Goal: Task Accomplishment & Management: Manage account settings

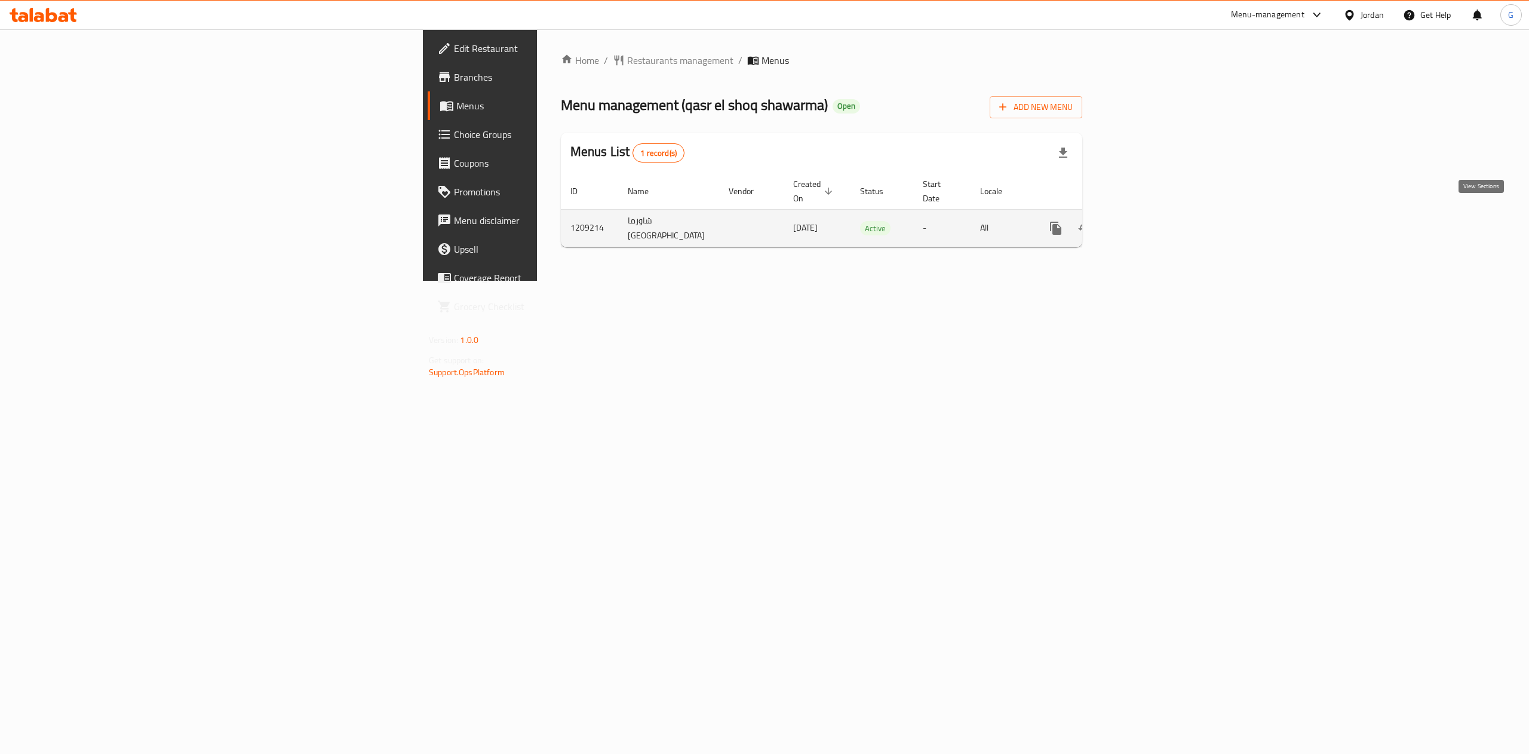
click at [1148, 223] on icon "enhanced table" at bounding box center [1142, 228] width 11 height 11
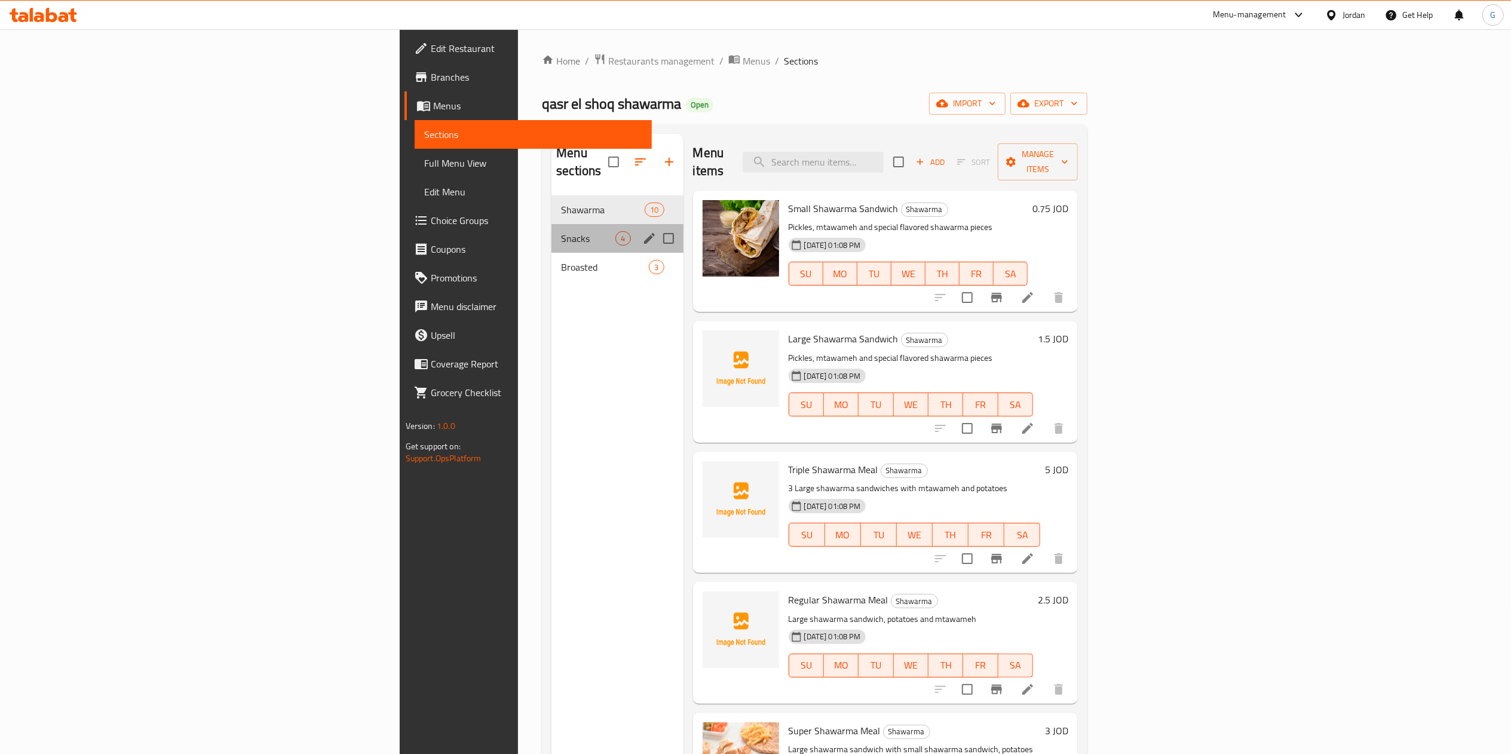
click at [551, 224] on div "Snacks 4" at bounding box center [616, 238] width 131 height 29
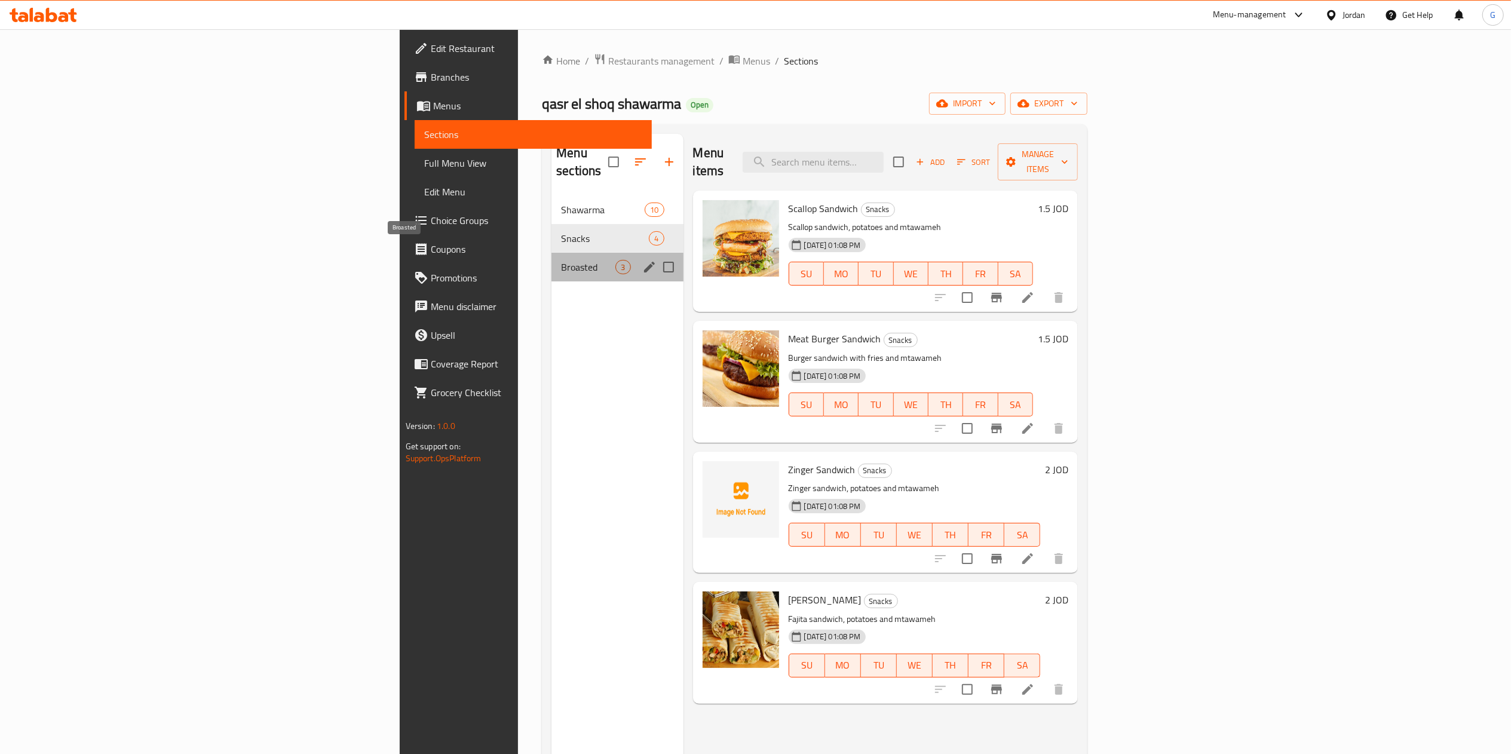
click at [561, 260] on span "Broasted" at bounding box center [588, 267] width 54 height 14
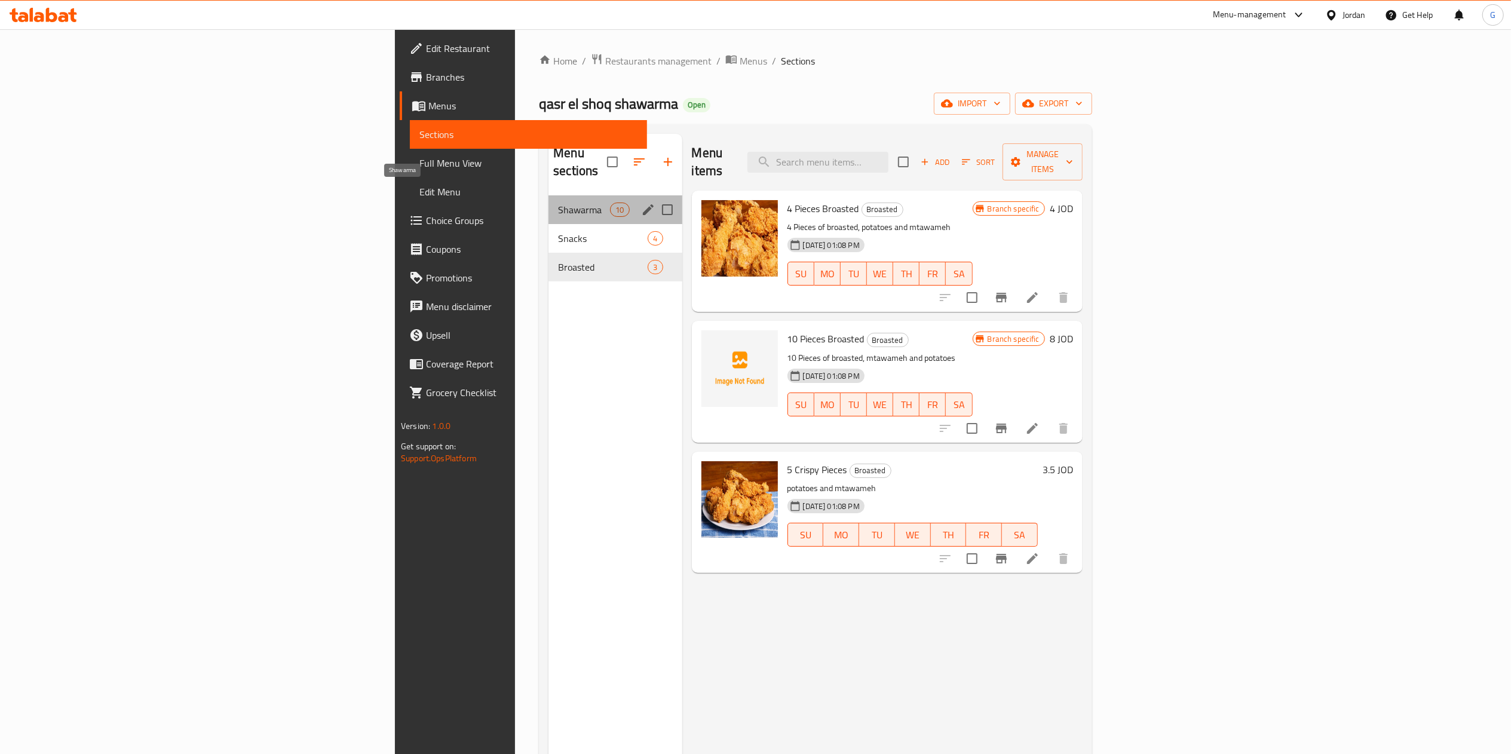
click at [558, 203] on span "Shawarma" at bounding box center [584, 210] width 52 height 14
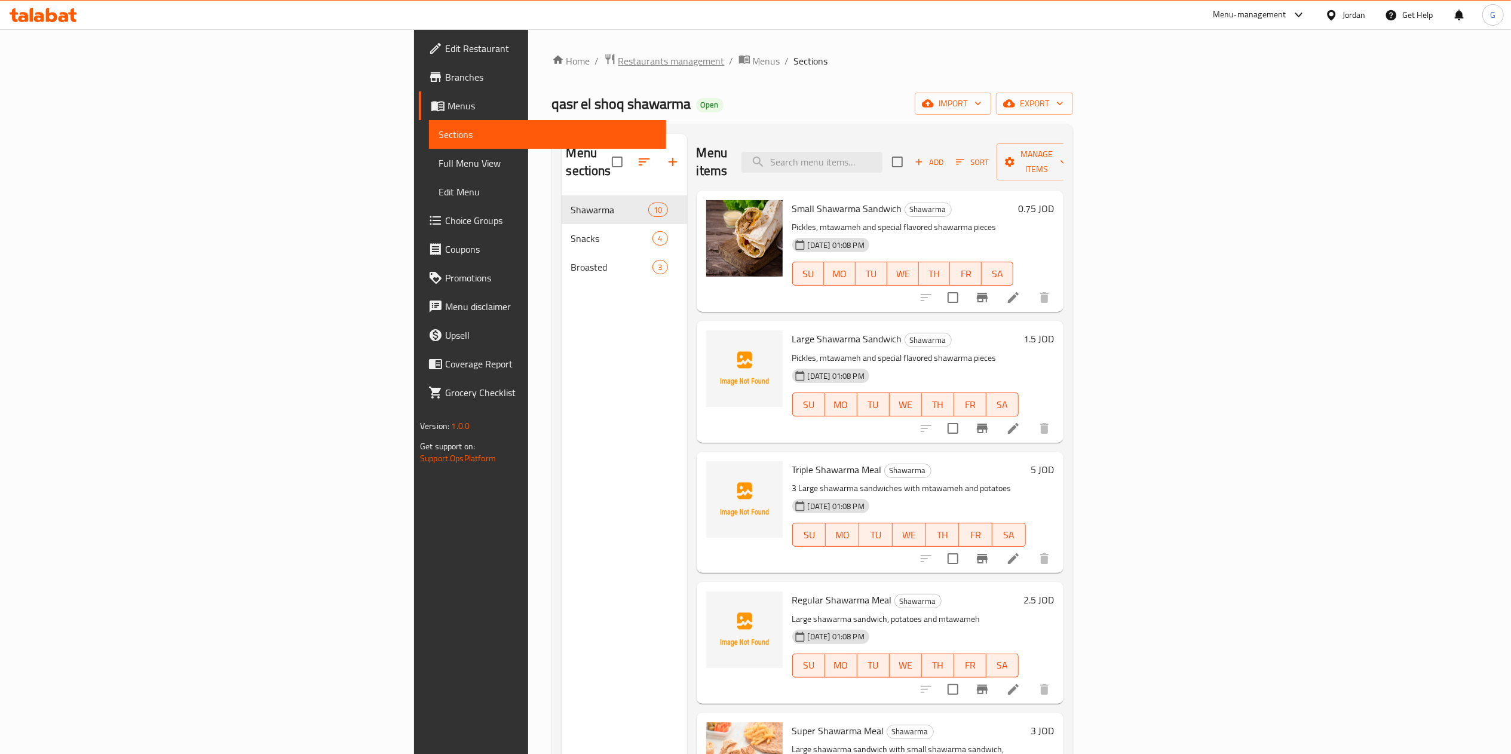
click at [618, 59] on span "Restaurants management" at bounding box center [671, 61] width 106 height 14
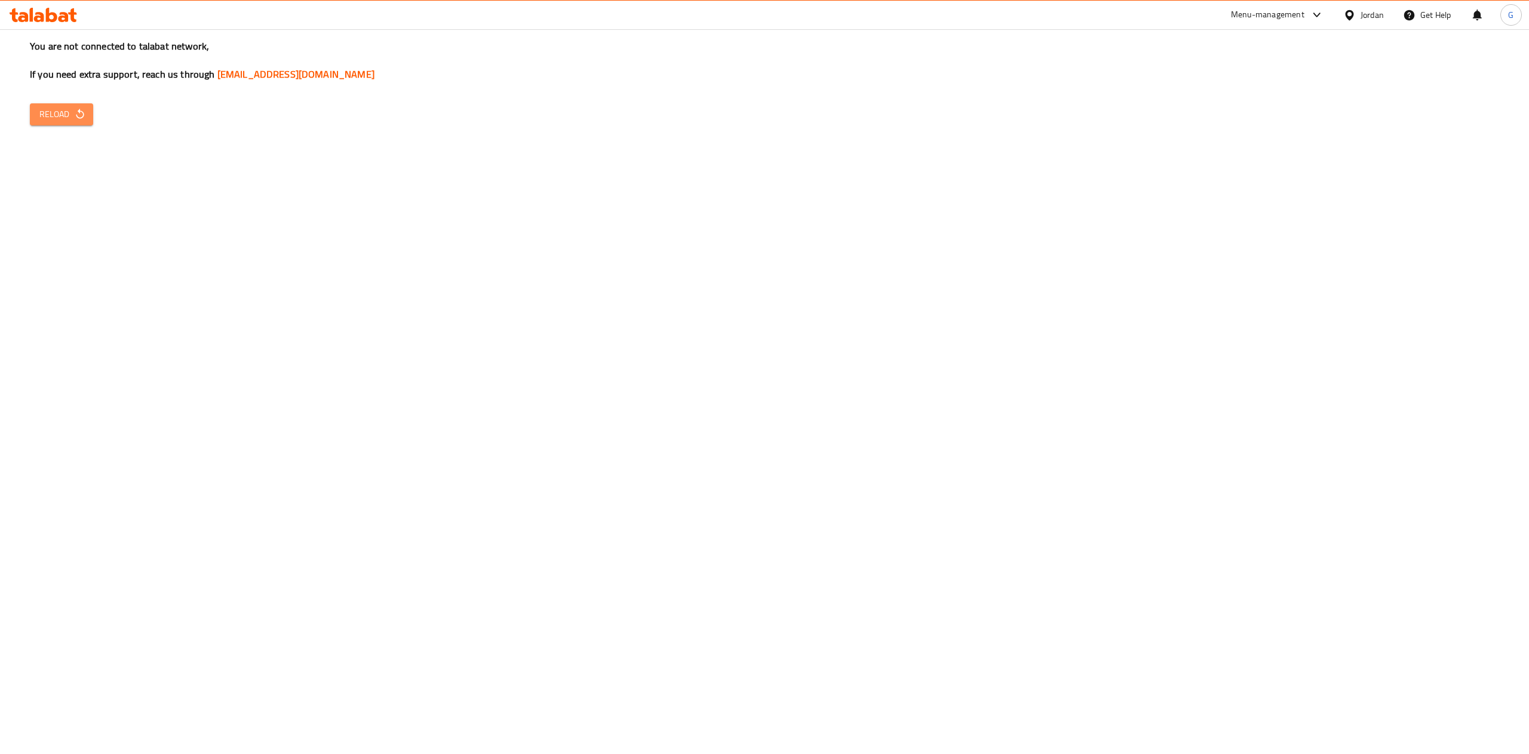
click at [81, 123] on button "Reload" at bounding box center [61, 114] width 63 height 22
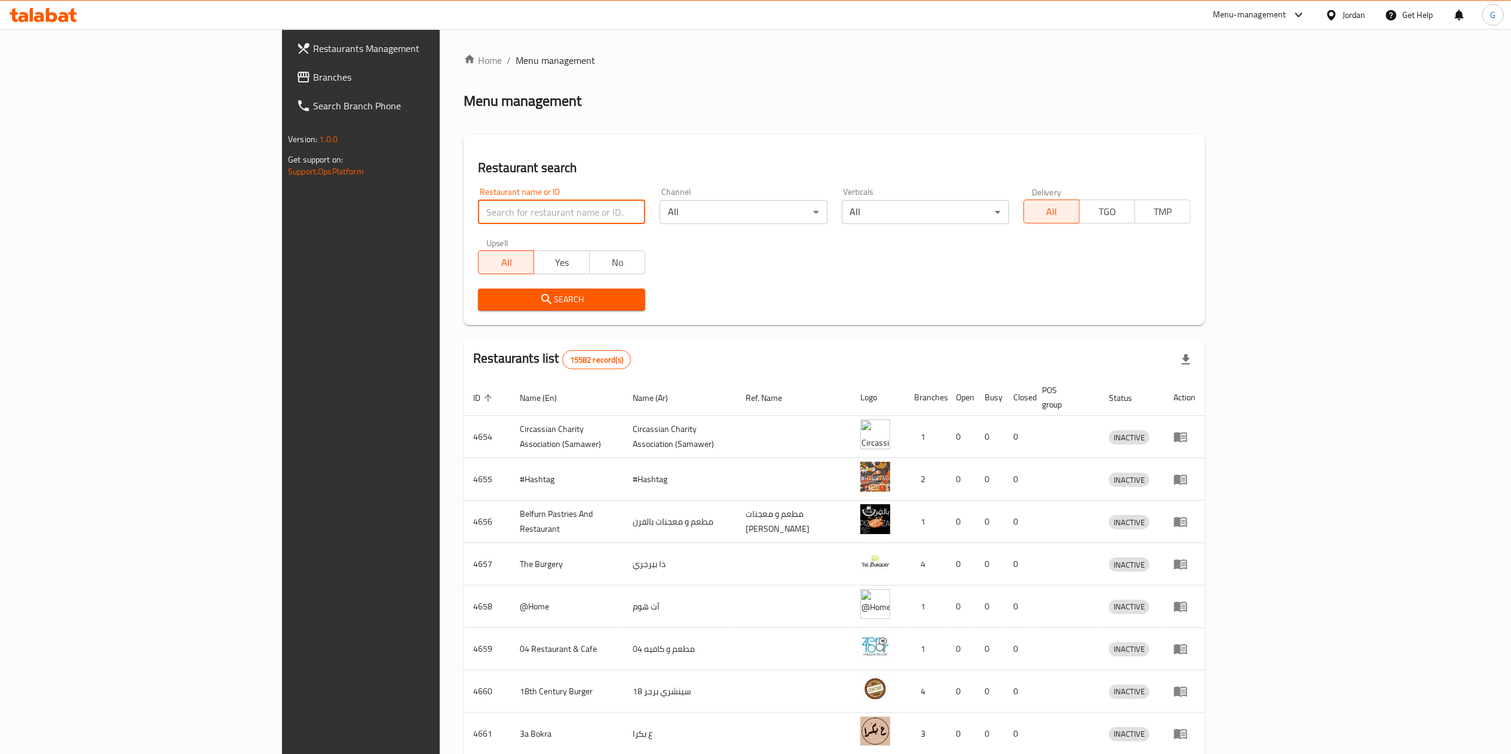
click at [478, 211] on input "search" at bounding box center [561, 212] width 167 height 24
click button "Search" at bounding box center [561, 300] width 167 height 22
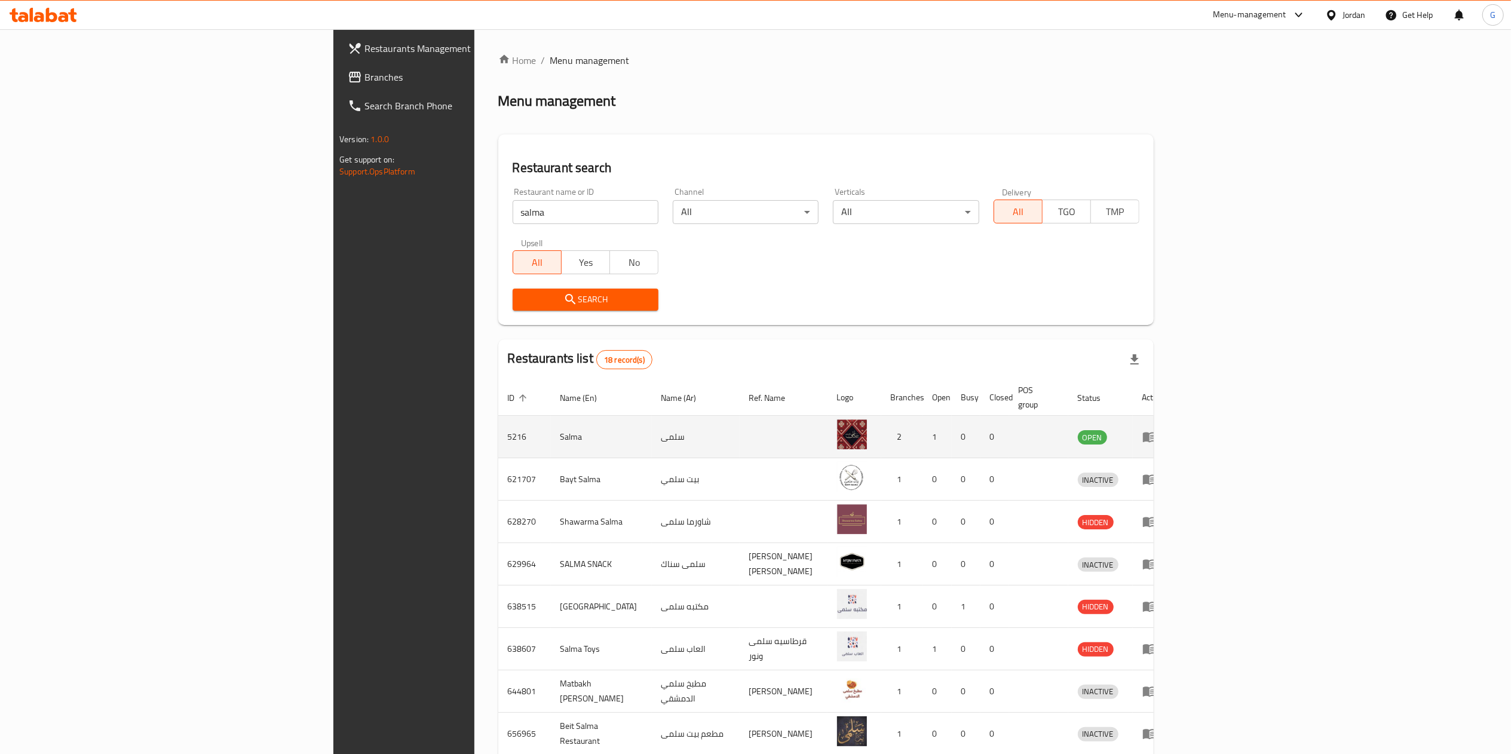
click at [498, 427] on td "5216" at bounding box center [524, 437] width 53 height 42
copy td "5216"
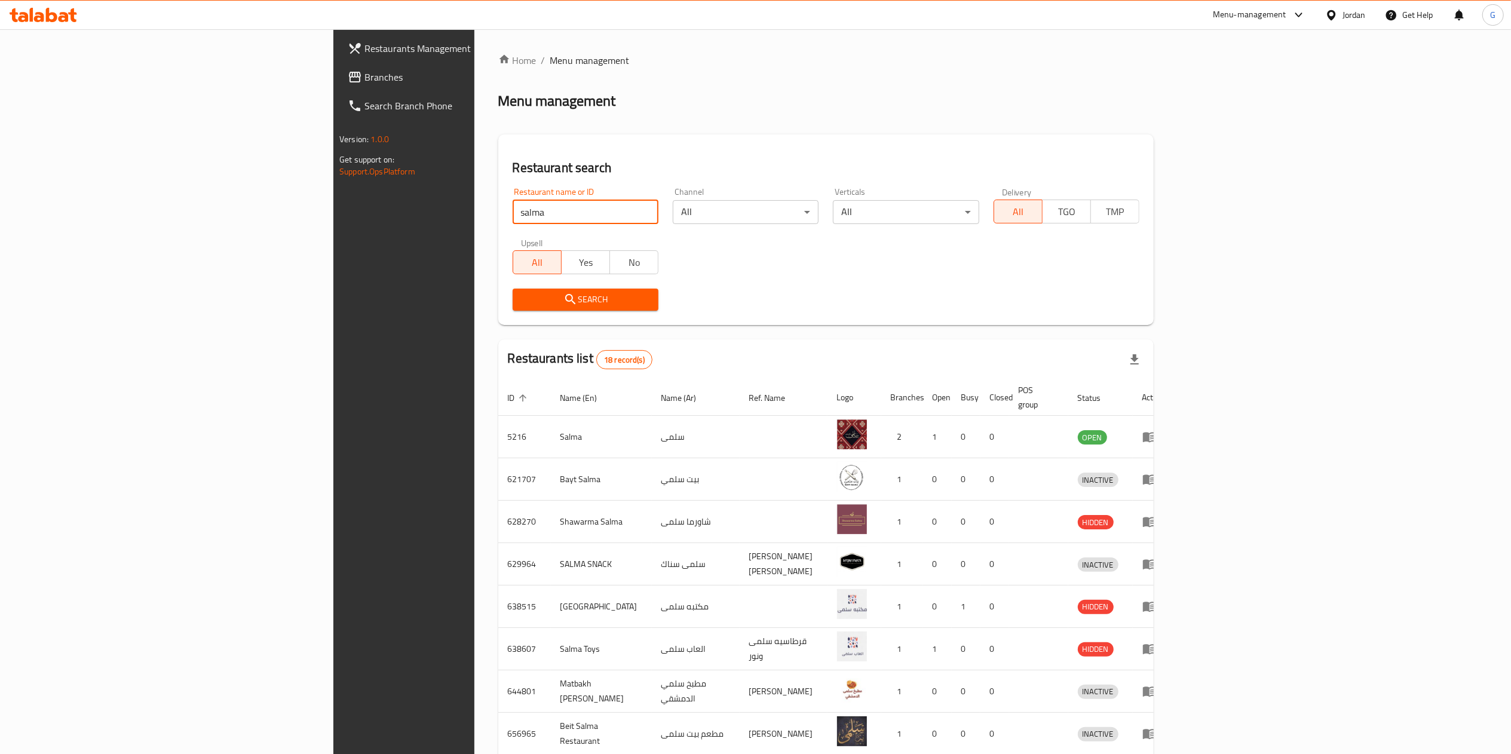
click at [513, 201] on input "salma" at bounding box center [586, 212] width 146 height 24
click button "Search" at bounding box center [586, 300] width 146 height 22
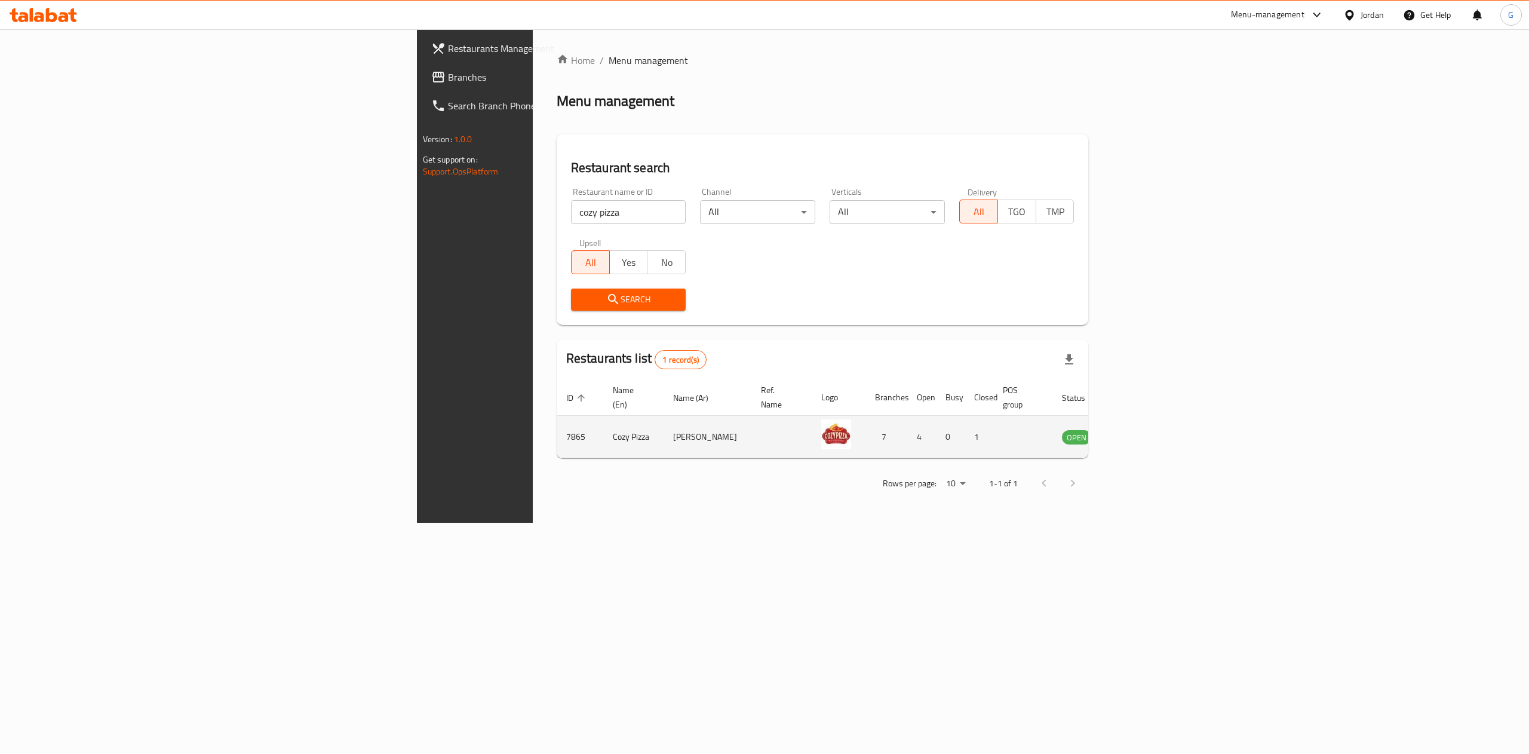
click at [557, 419] on td "7865" at bounding box center [580, 437] width 47 height 42
copy td "7865"
drag, startPoint x: 376, startPoint y: 225, endPoint x: 398, endPoint y: 214, distance: 24.0
click at [564, 214] on div "Restaurant name or ID cozy pizza Restaurant name or ID" at bounding box center [629, 205] width 130 height 51
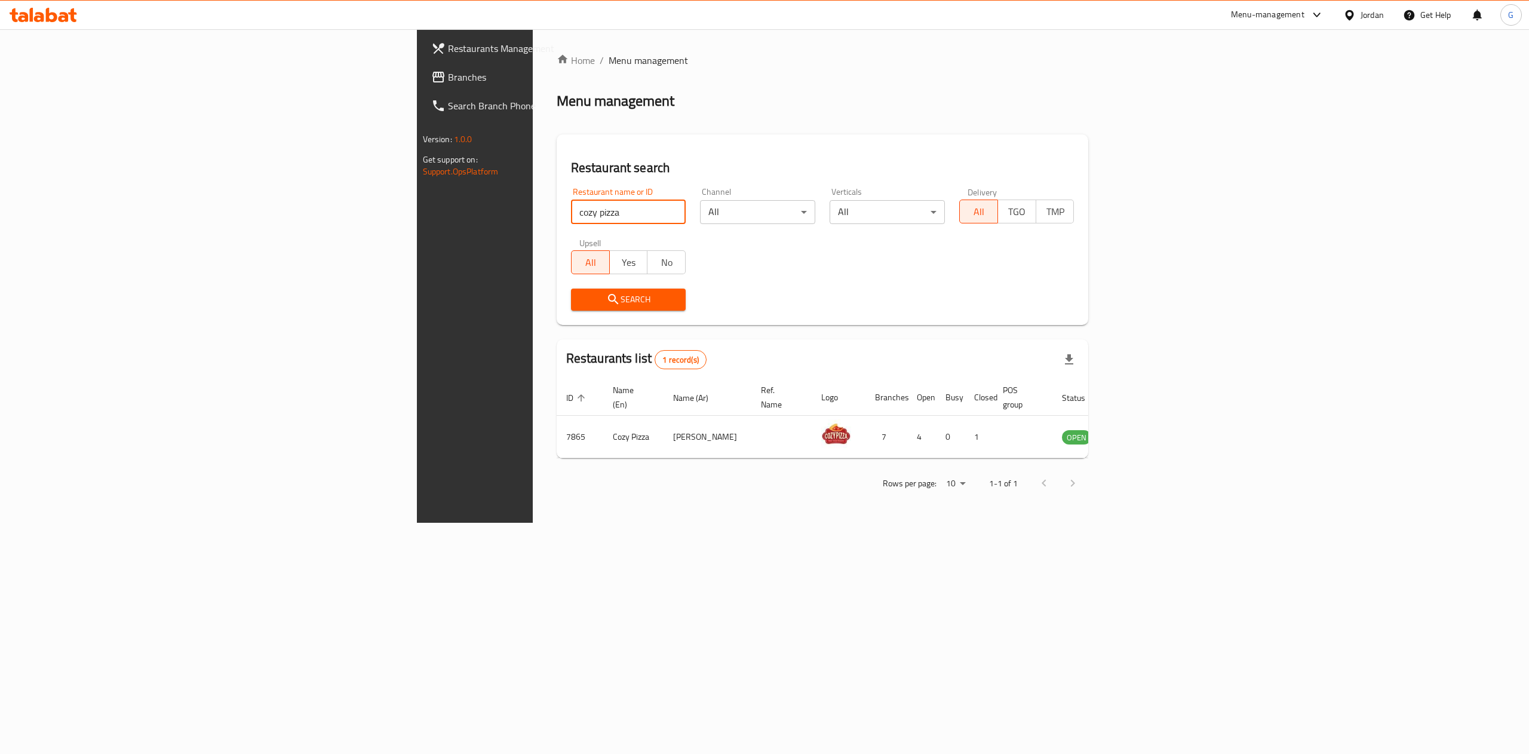
click at [571, 214] on input "cozy pizza" at bounding box center [628, 212] width 115 height 24
type input "sizzle"
click button "Search" at bounding box center [628, 300] width 115 height 22
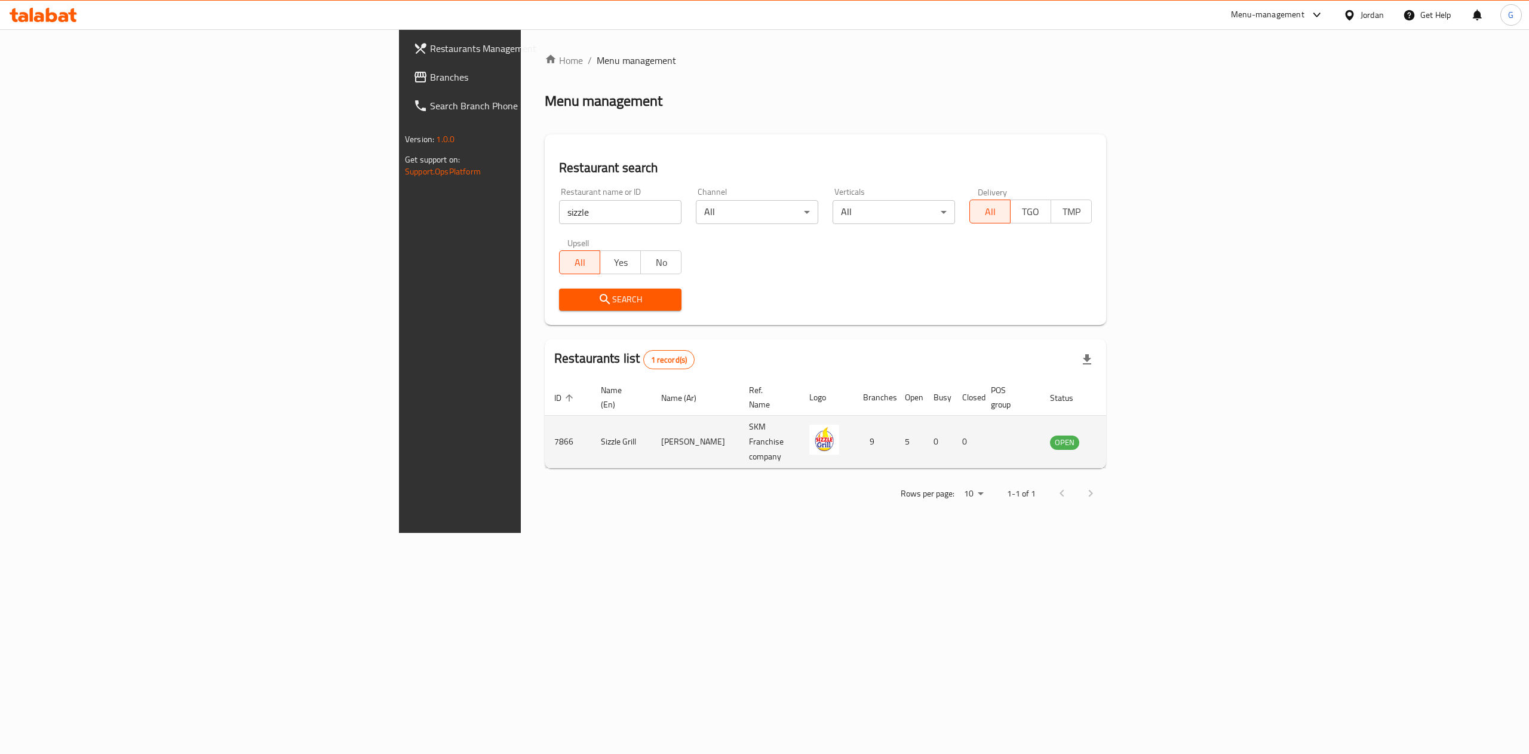
click at [545, 425] on td "7866" at bounding box center [568, 442] width 47 height 53
copy td "7866"
click at [1127, 437] on icon "enhanced table" at bounding box center [1120, 442] width 13 height 10
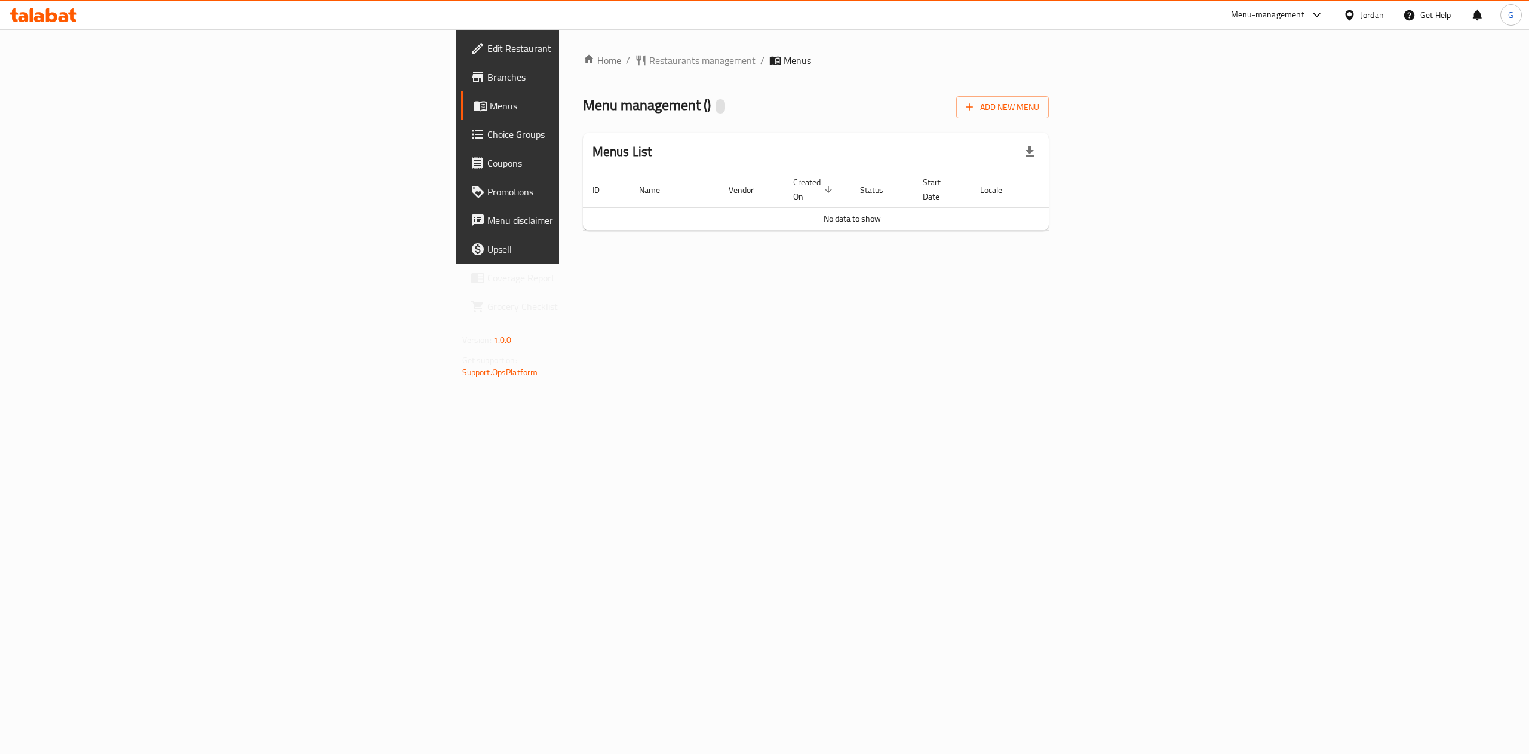
click at [649, 57] on span "Restaurants management" at bounding box center [702, 60] width 106 height 14
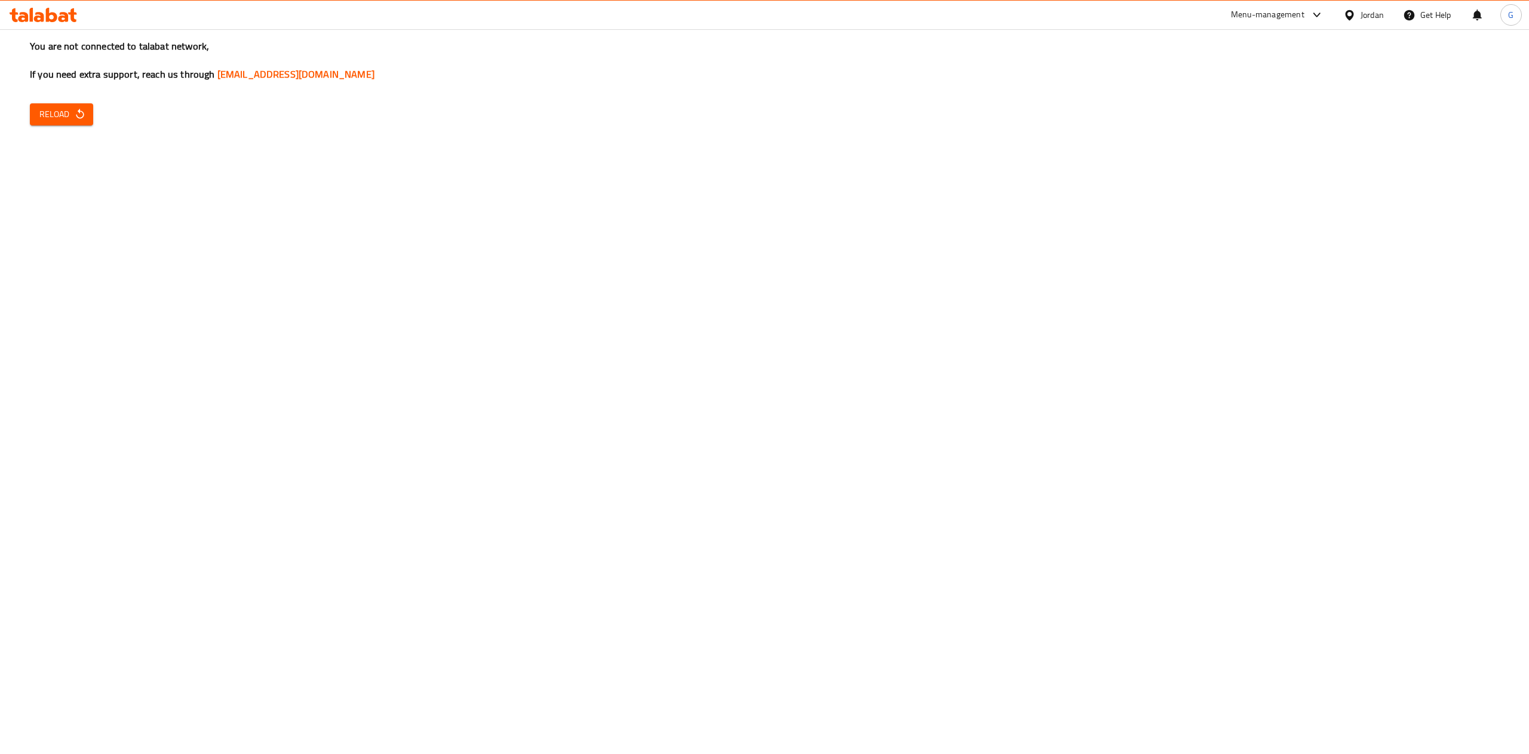
drag, startPoint x: 61, startPoint y: 127, endPoint x: 53, endPoint y: 119, distance: 11.0
click at [53, 119] on div "You are not connected to talabat network, If you need extra support, reach us t…" at bounding box center [764, 377] width 1529 height 754
click at [53, 119] on span "Reload" at bounding box center [61, 114] width 44 height 15
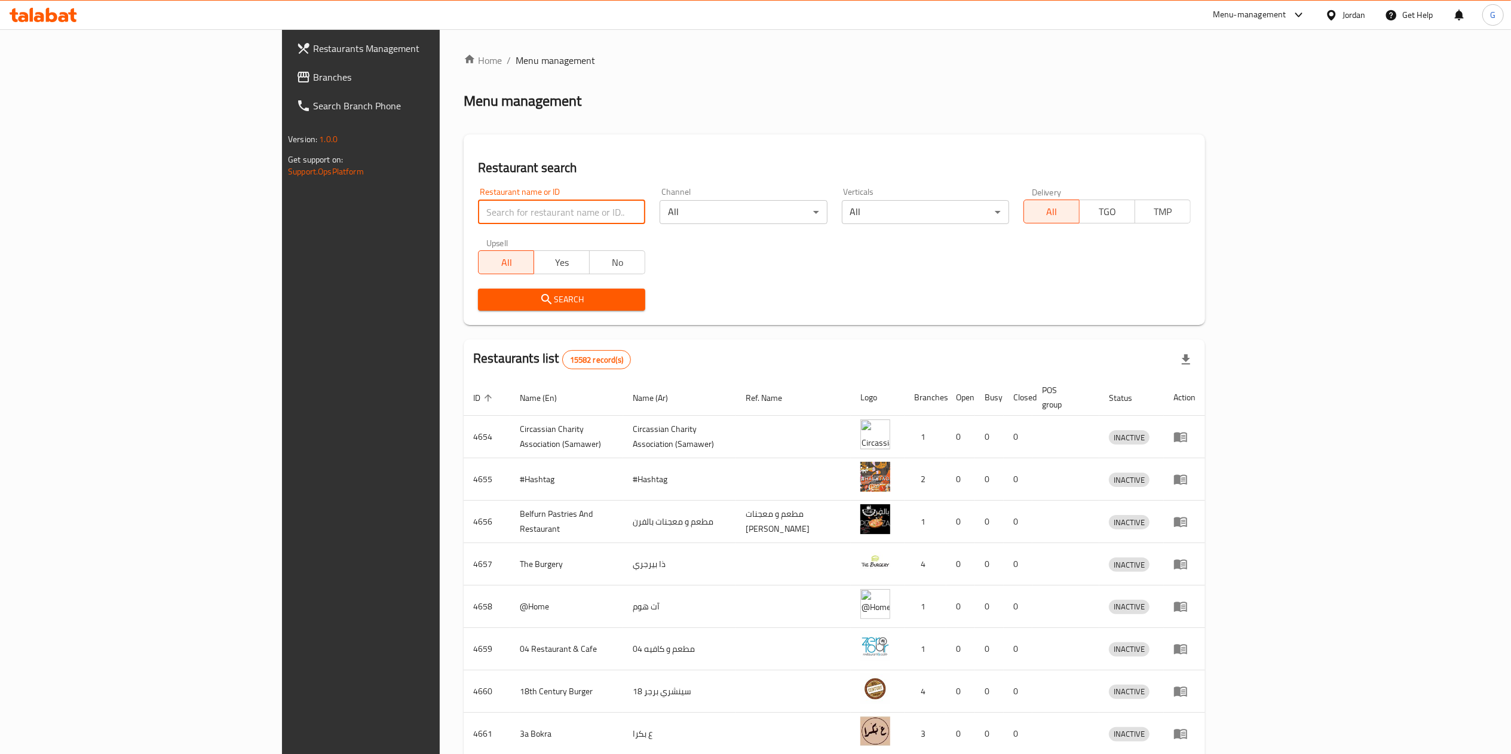
click at [478, 200] on input "search" at bounding box center [561, 212] width 167 height 24
type input "sizzle grill"
click button "Search" at bounding box center [561, 300] width 167 height 22
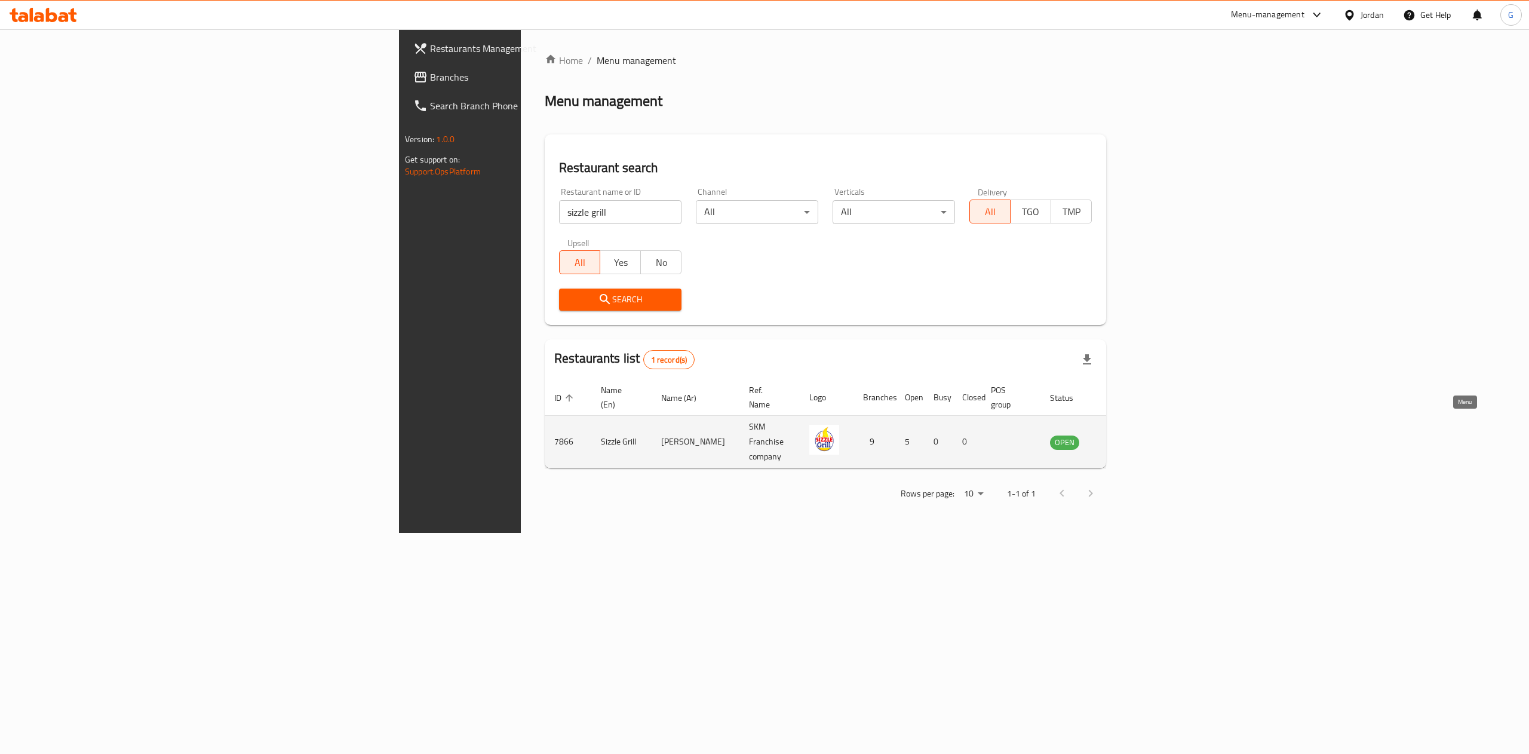
click at [1127, 435] on icon "enhanced table" at bounding box center [1120, 442] width 14 height 14
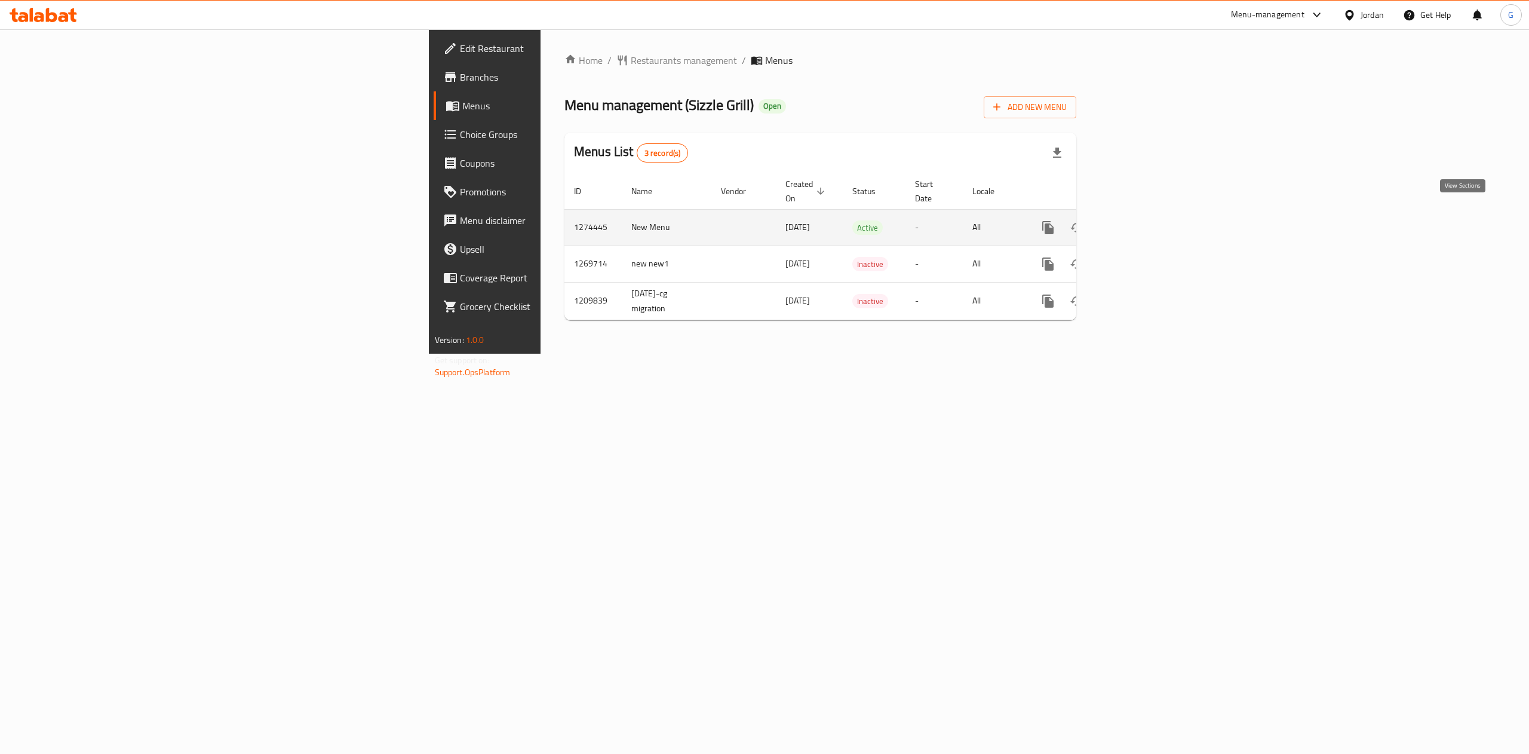
click at [1142, 220] on icon "enhanced table" at bounding box center [1134, 227] width 14 height 14
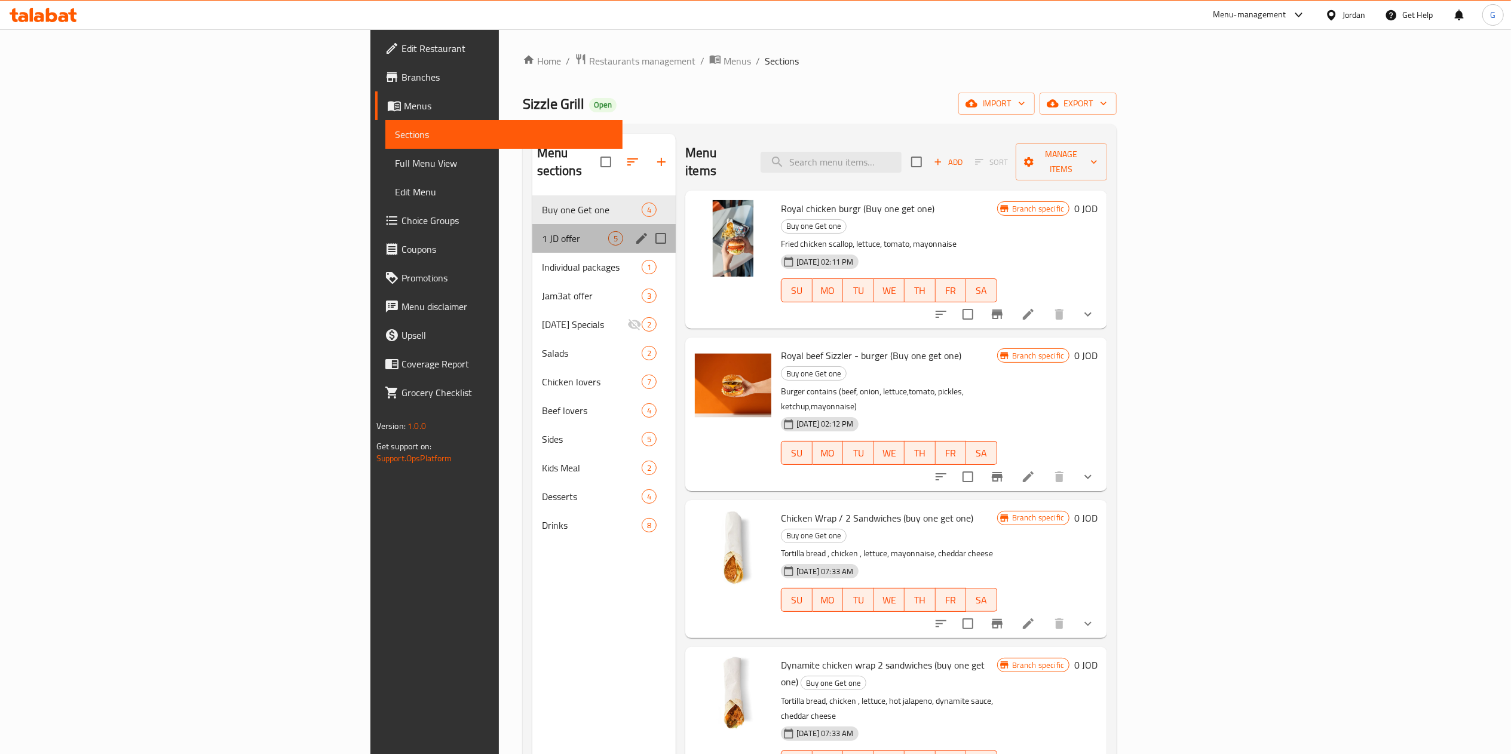
click at [532, 224] on div "1 JD offer 5" at bounding box center [604, 238] width 144 height 29
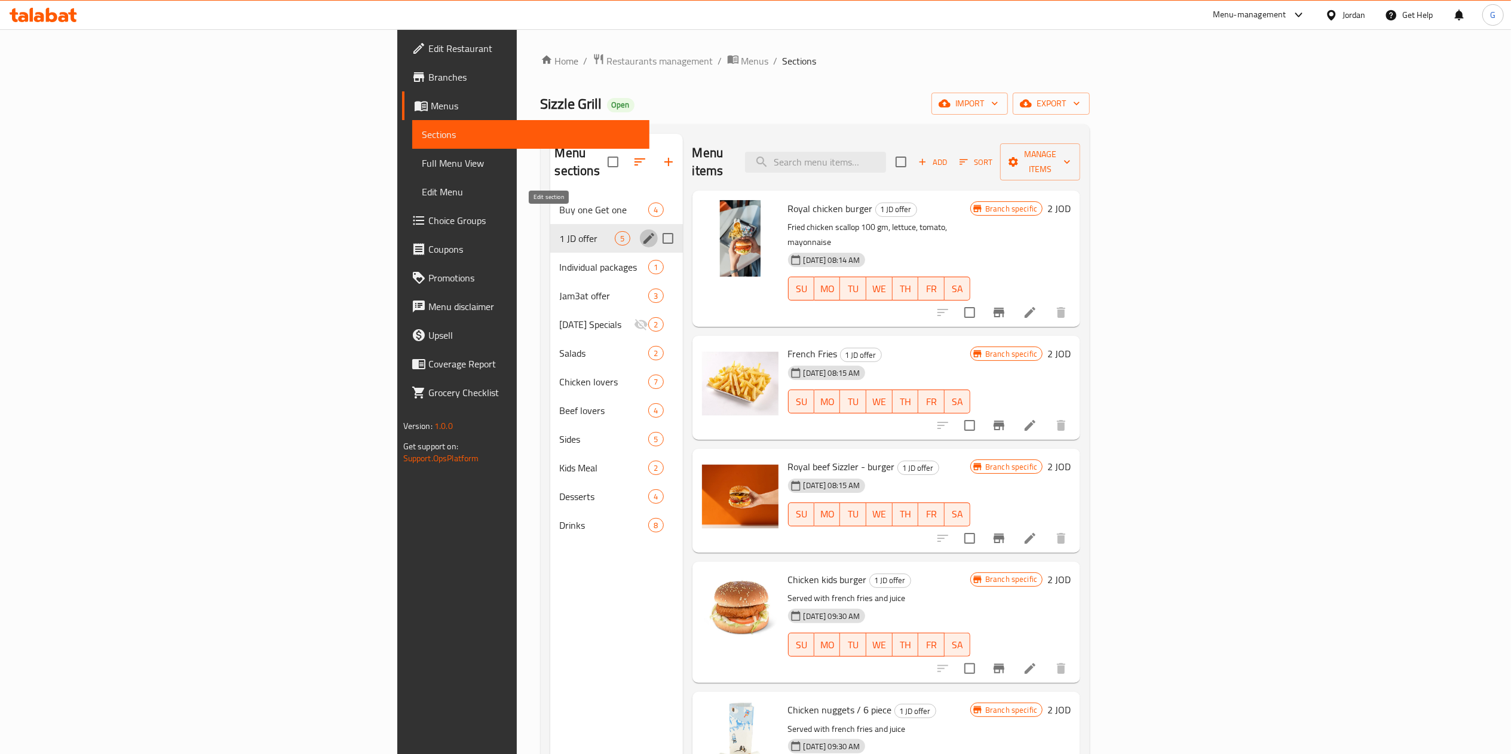
click at [642, 231] on icon "edit" at bounding box center [649, 238] width 14 height 14
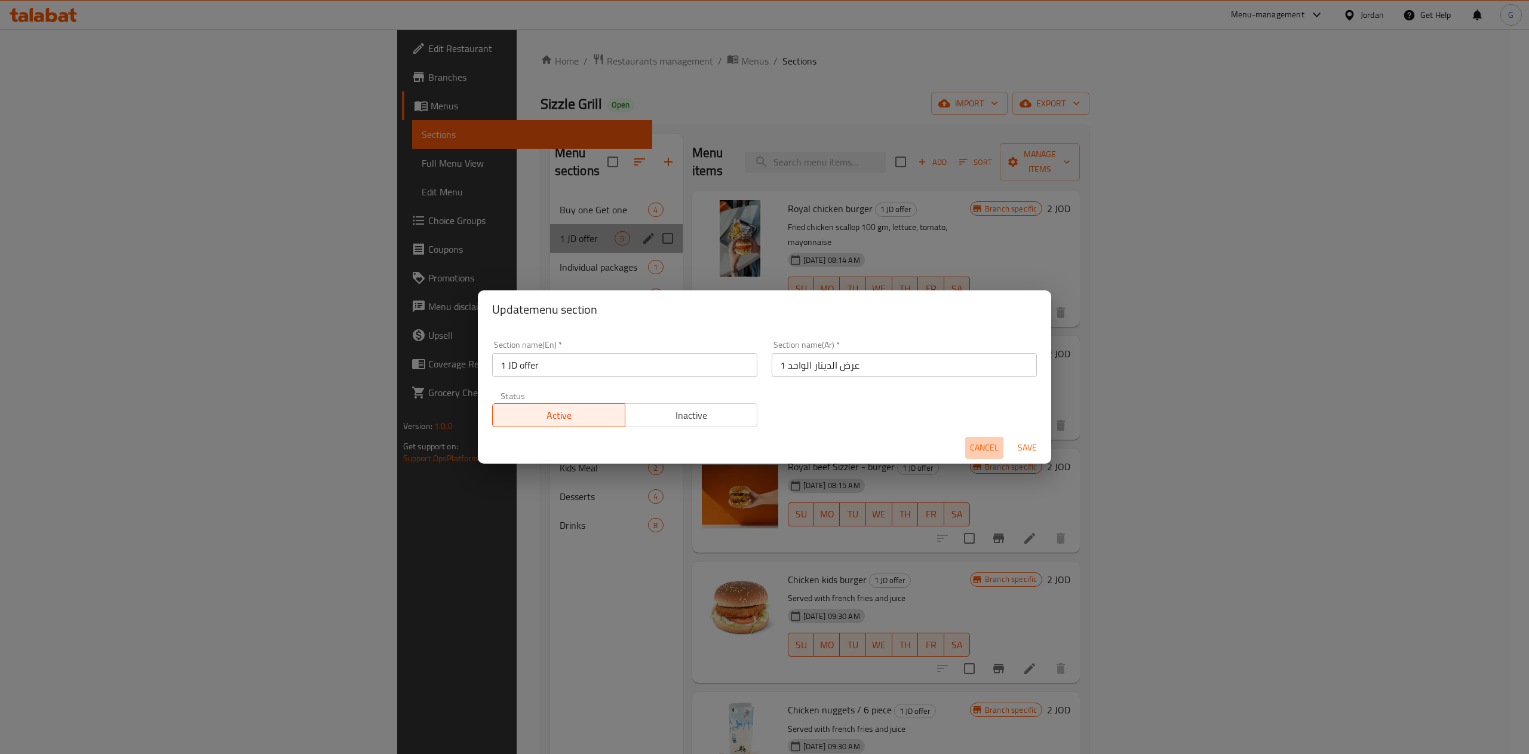
click at [966, 444] on button "Cancel" at bounding box center [984, 448] width 38 height 22
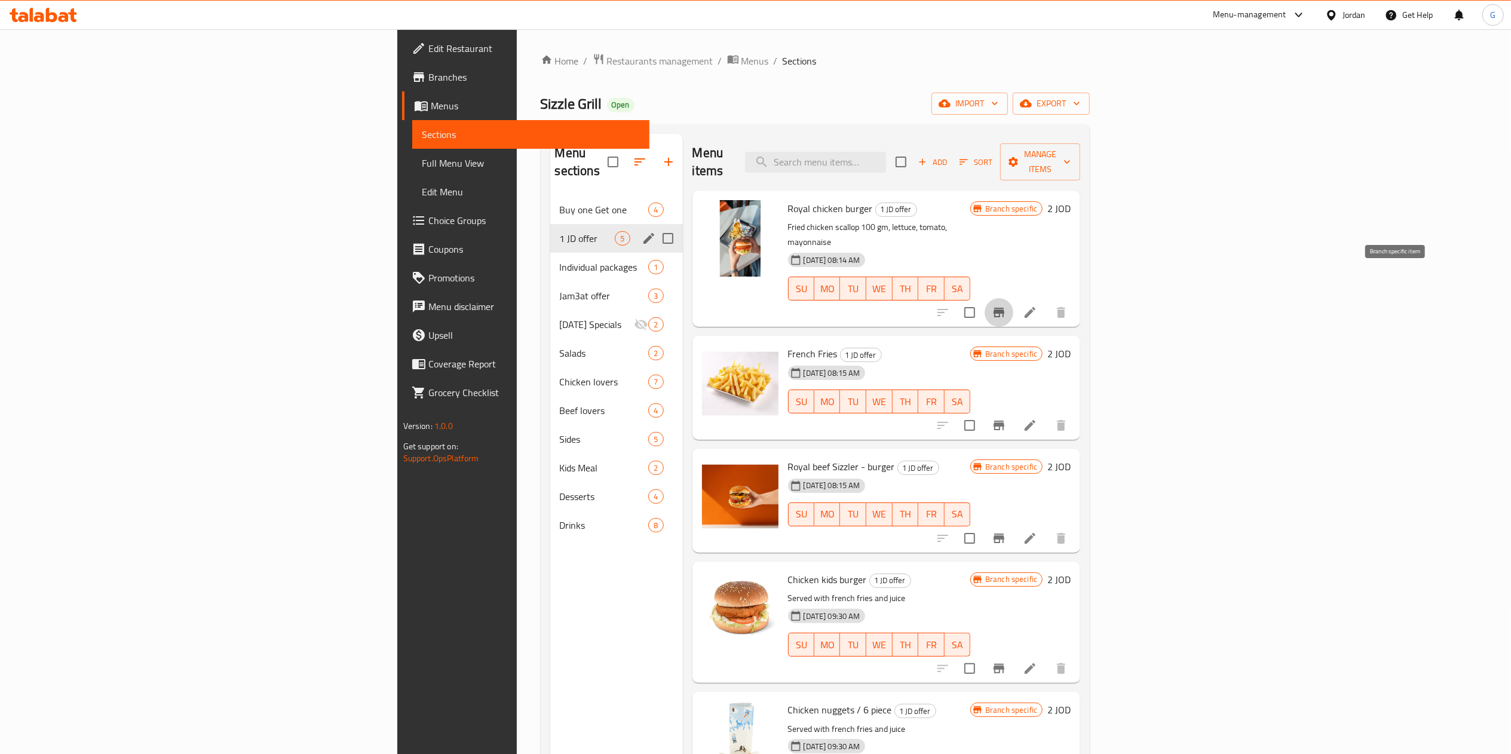
click at [1006, 305] on icon "Branch-specific-item" at bounding box center [999, 312] width 14 height 14
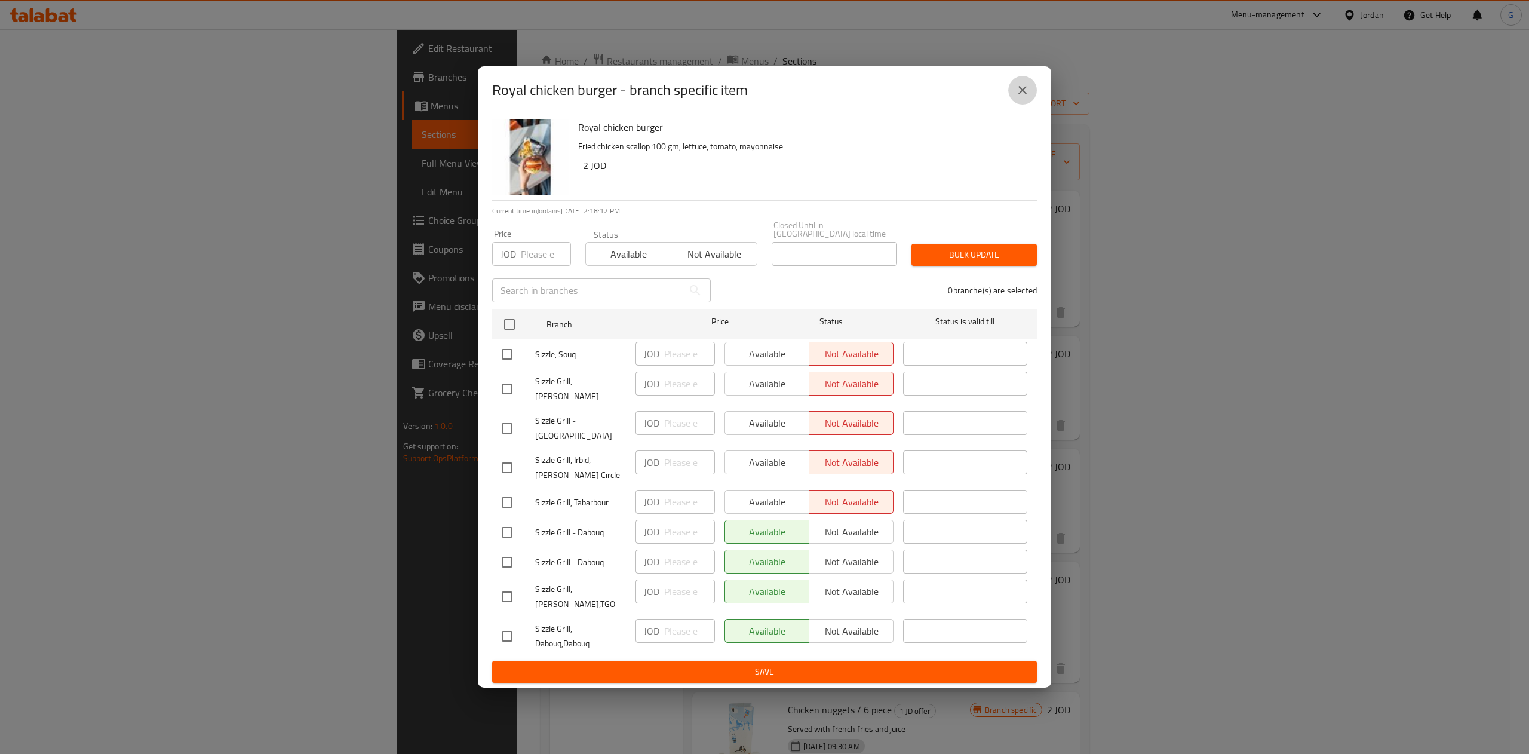
click at [1021, 97] on icon "close" at bounding box center [1023, 90] width 14 height 14
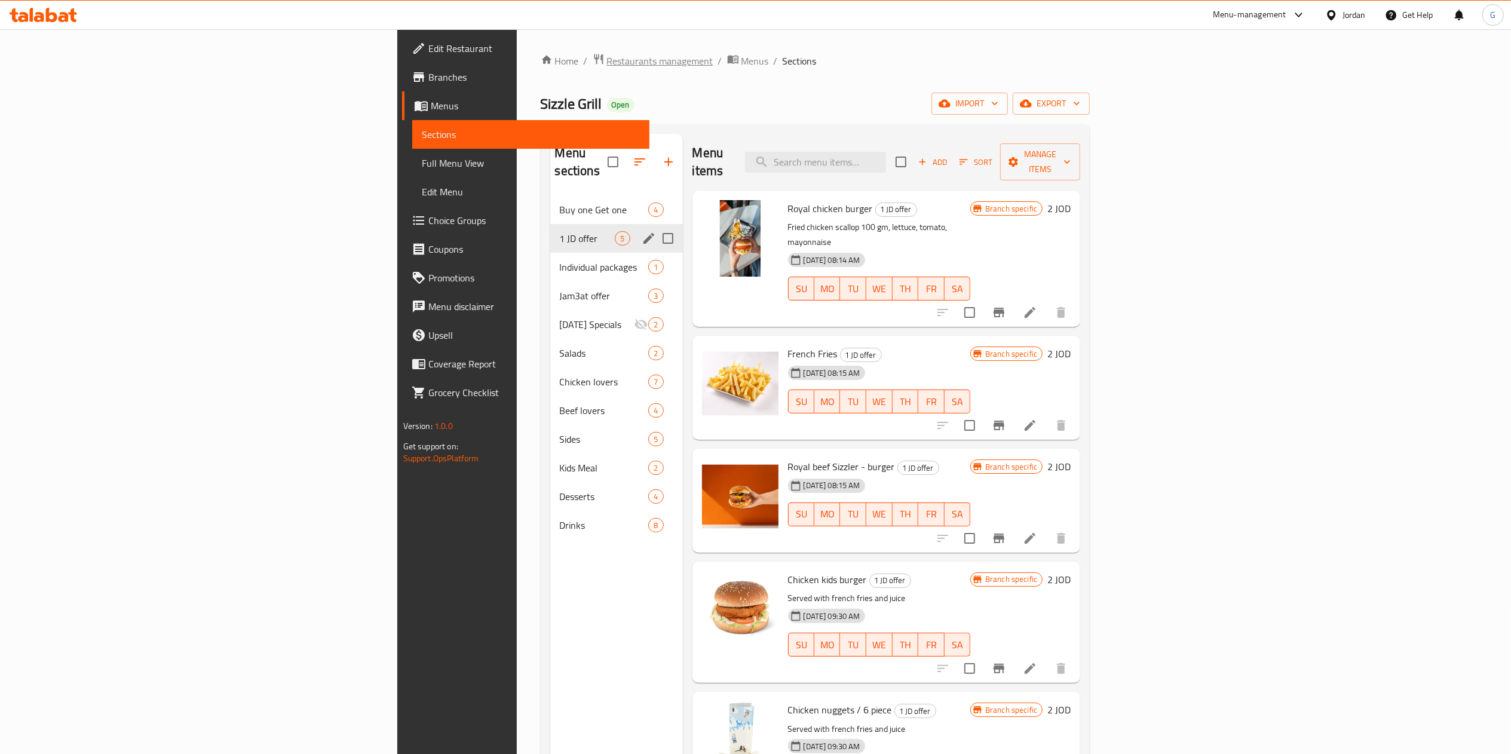
click at [607, 59] on span "Restaurants management" at bounding box center [660, 61] width 106 height 14
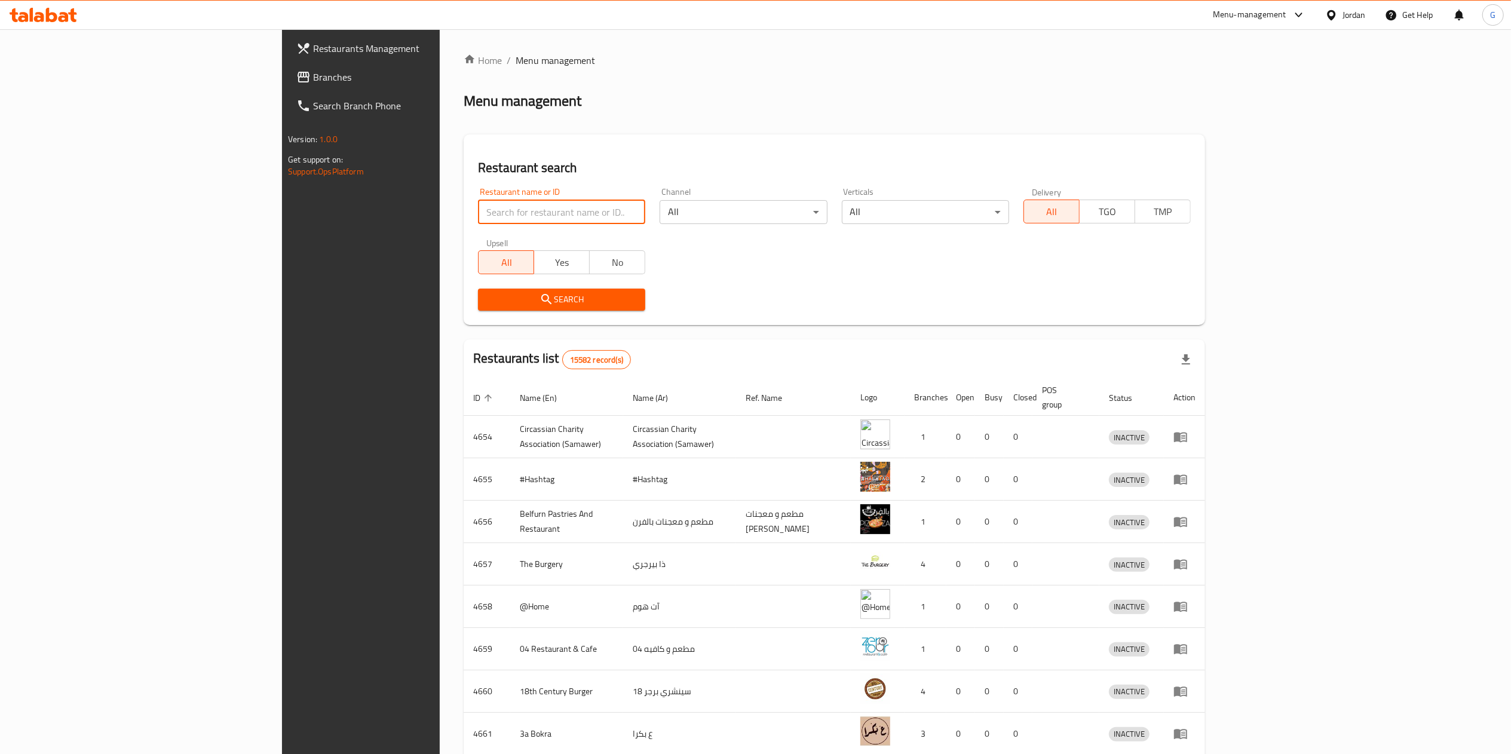
click at [478, 206] on input "search" at bounding box center [561, 212] width 167 height 24
type input "cozy pizza"
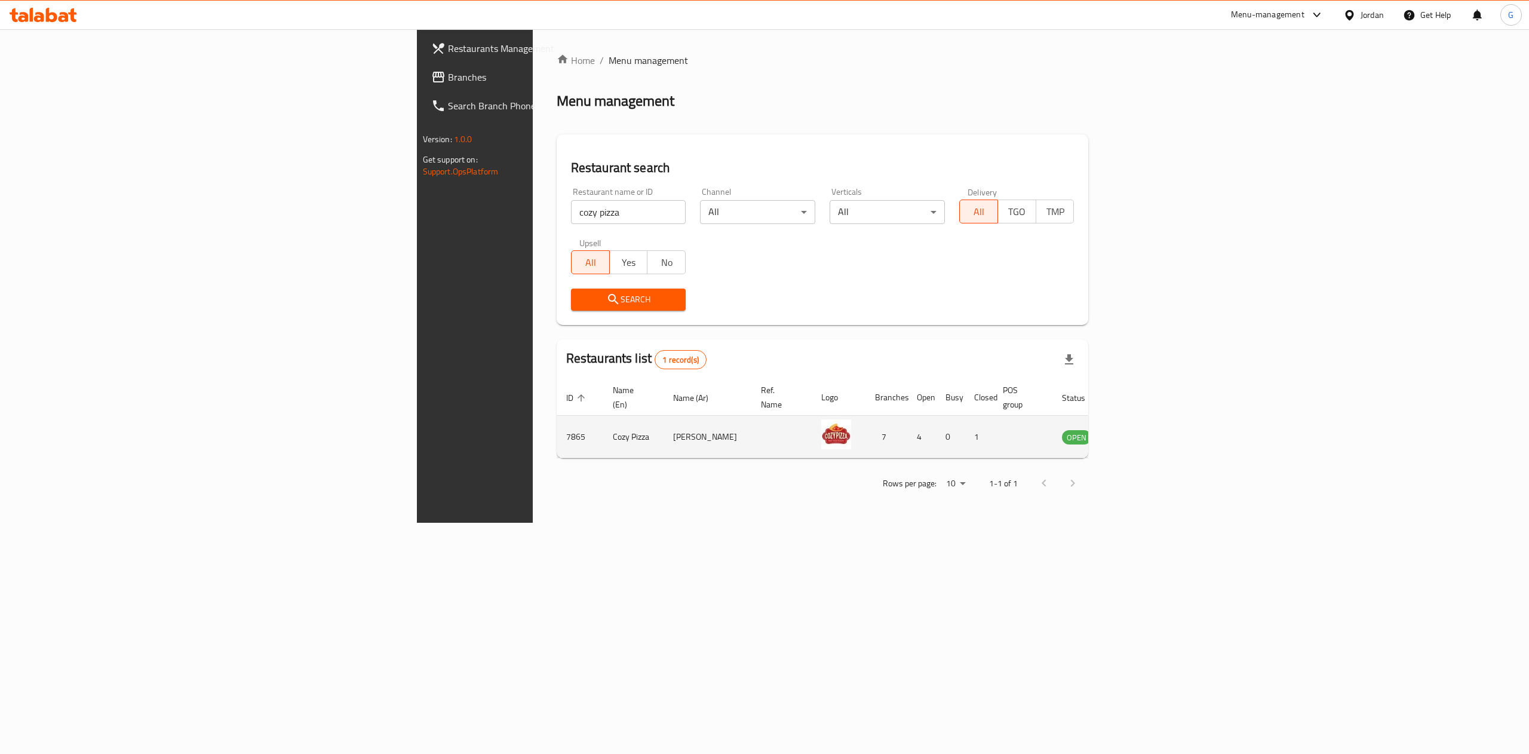
drag, startPoint x: 1443, startPoint y: 413, endPoint x: 1439, endPoint y: 420, distance: 8.3
click at [1157, 420] on td "enhanced table" at bounding box center [1135, 437] width 41 height 42
click at [1139, 430] on icon "enhanced table" at bounding box center [1132, 437] width 14 height 14
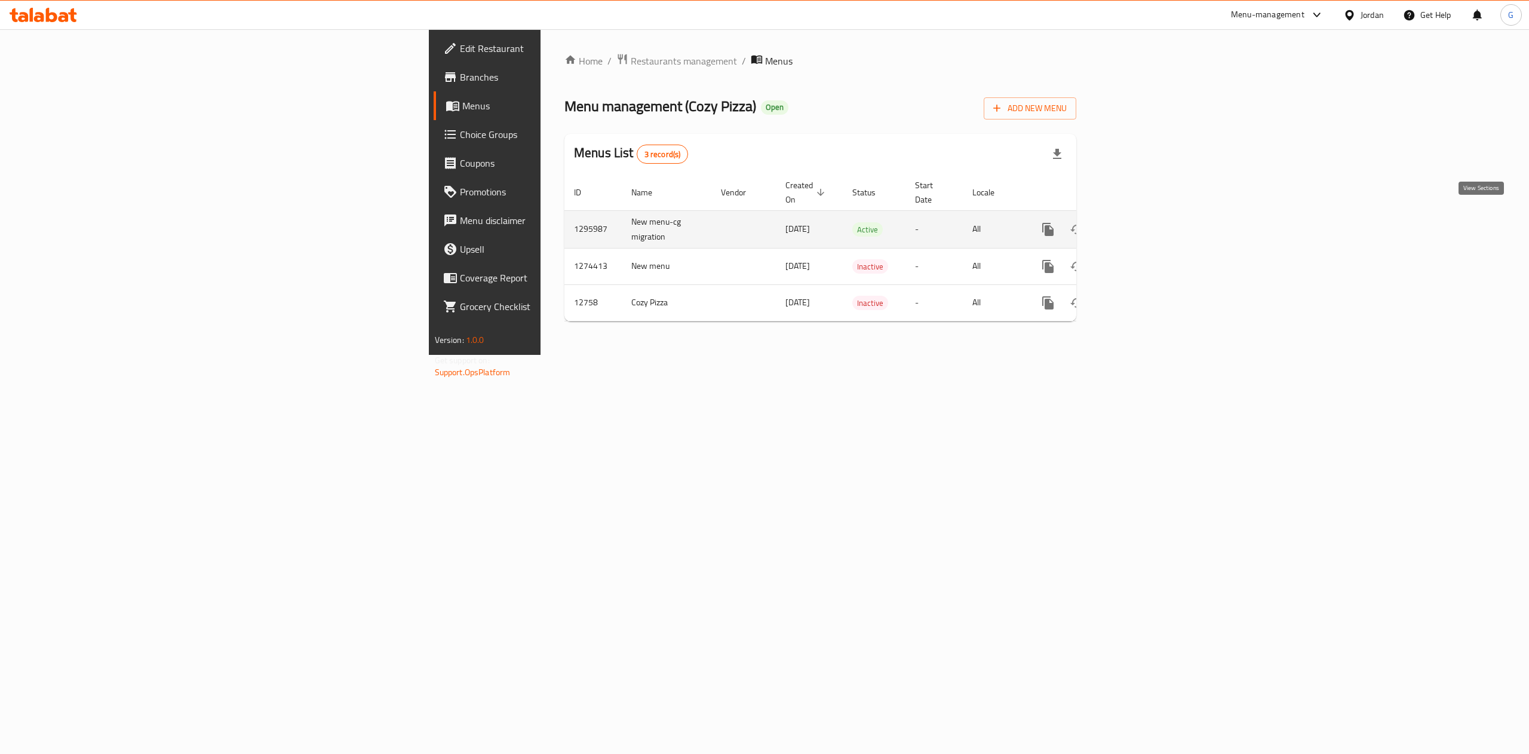
click at [1142, 222] on icon "enhanced table" at bounding box center [1134, 229] width 14 height 14
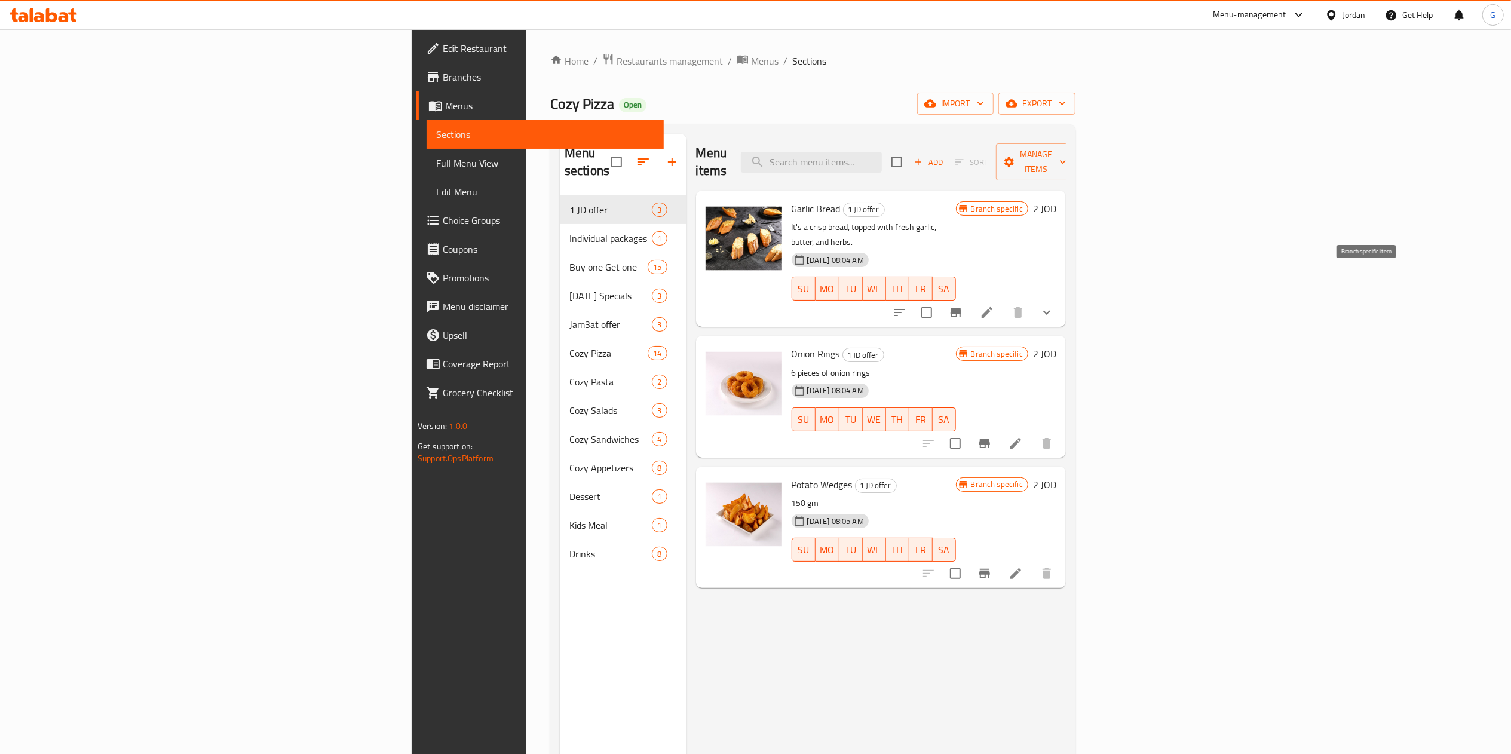
click at [961, 308] on icon "Branch-specific-item" at bounding box center [955, 313] width 11 height 10
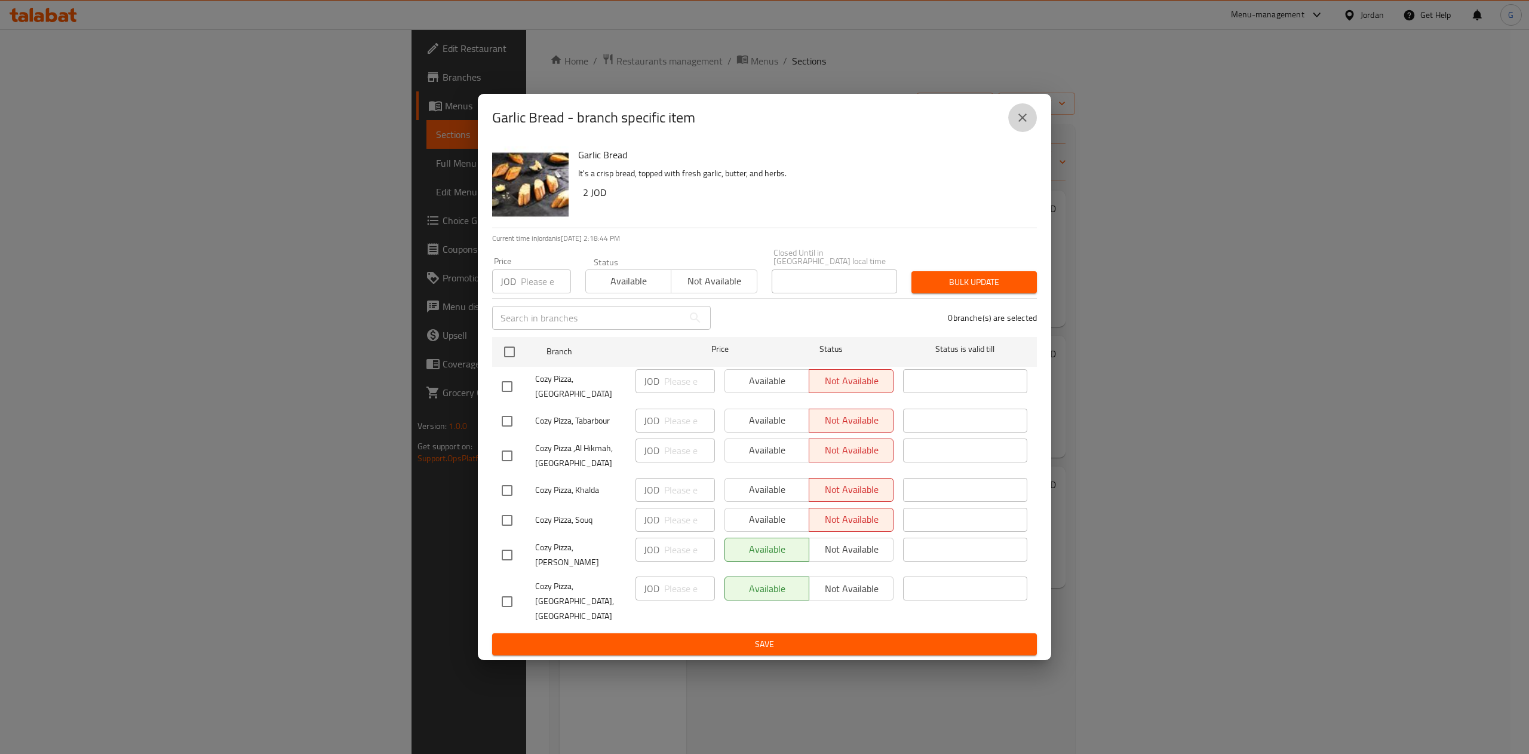
click at [1025, 125] on icon "close" at bounding box center [1023, 118] width 14 height 14
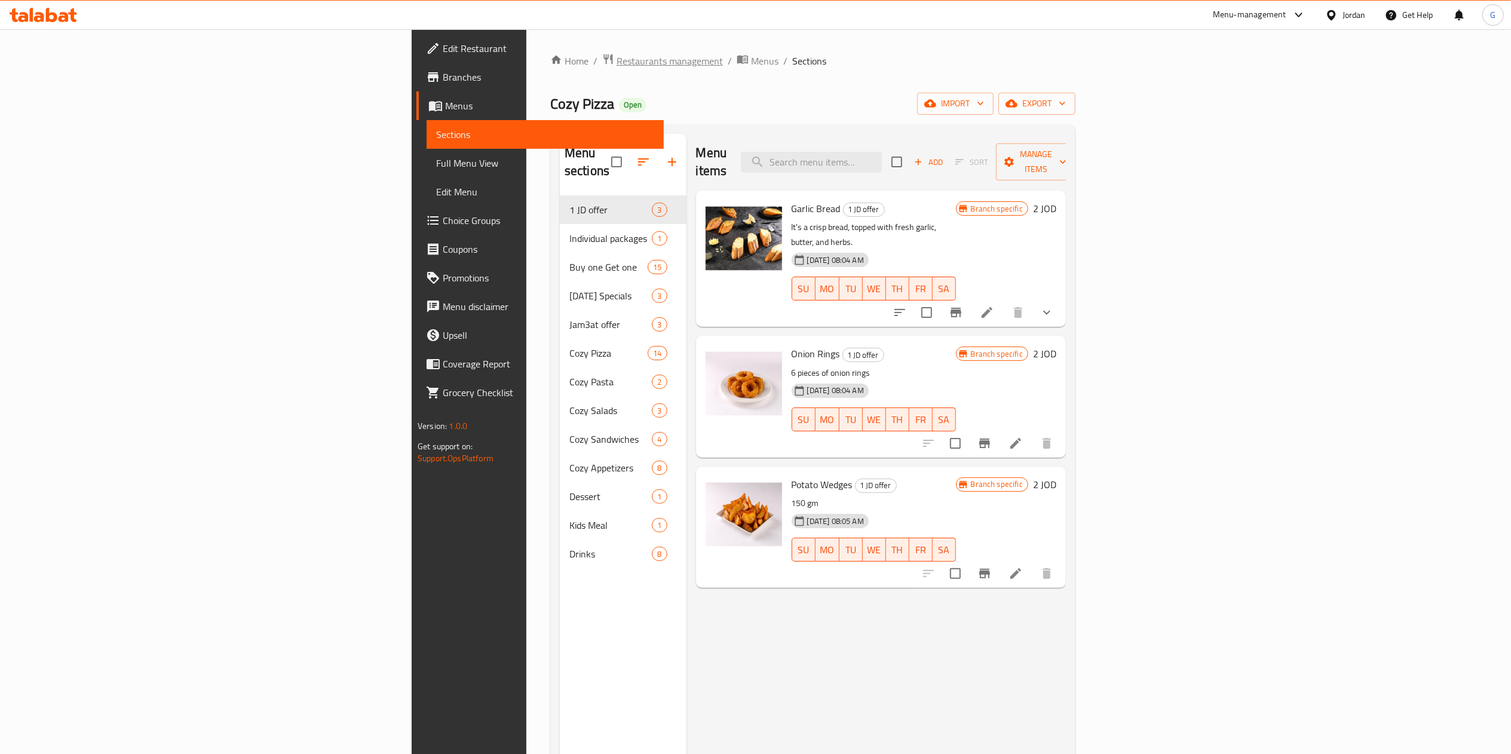
click at [617, 68] on span "Restaurants management" at bounding box center [670, 61] width 106 height 14
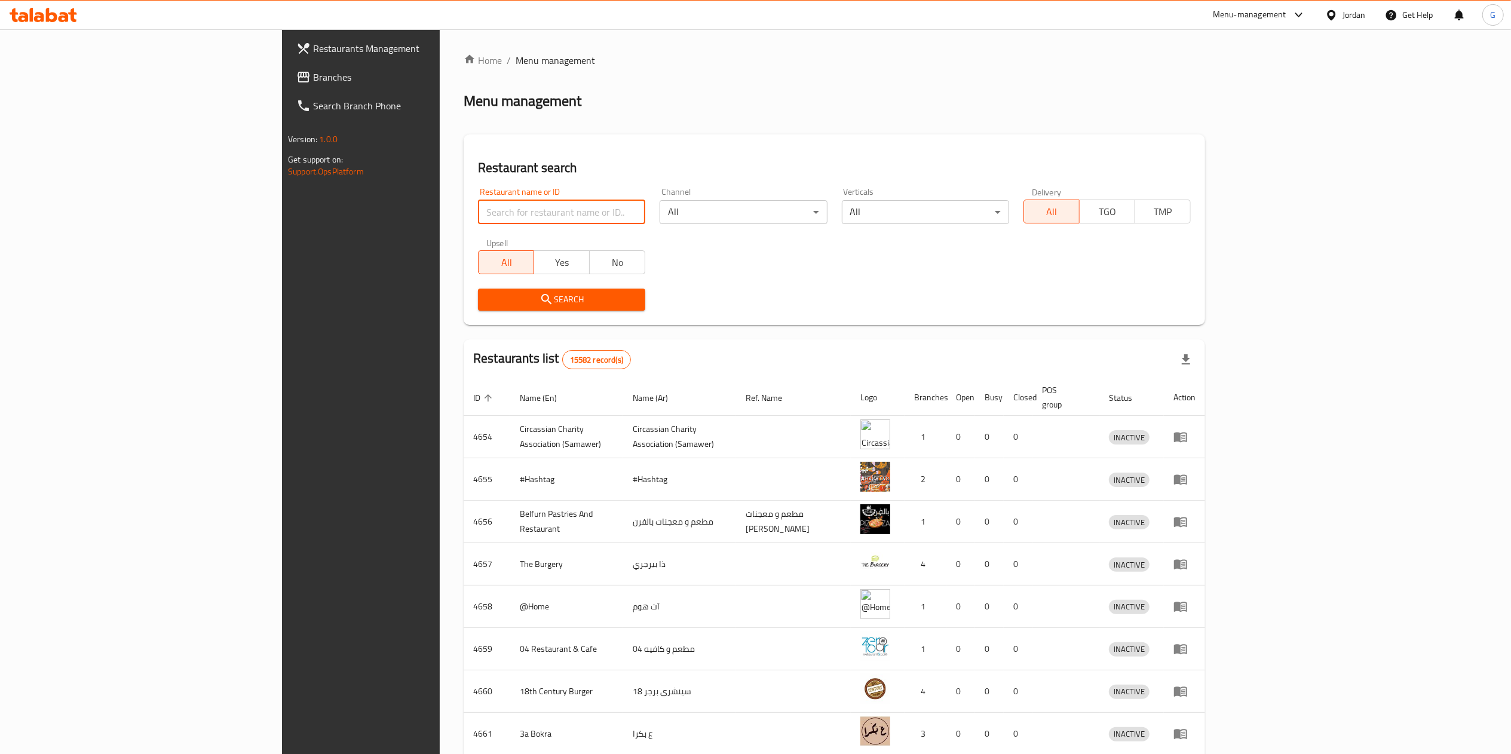
click at [478, 209] on input "search" at bounding box center [561, 212] width 167 height 24
type input "salma"
click button "Search" at bounding box center [561, 300] width 167 height 22
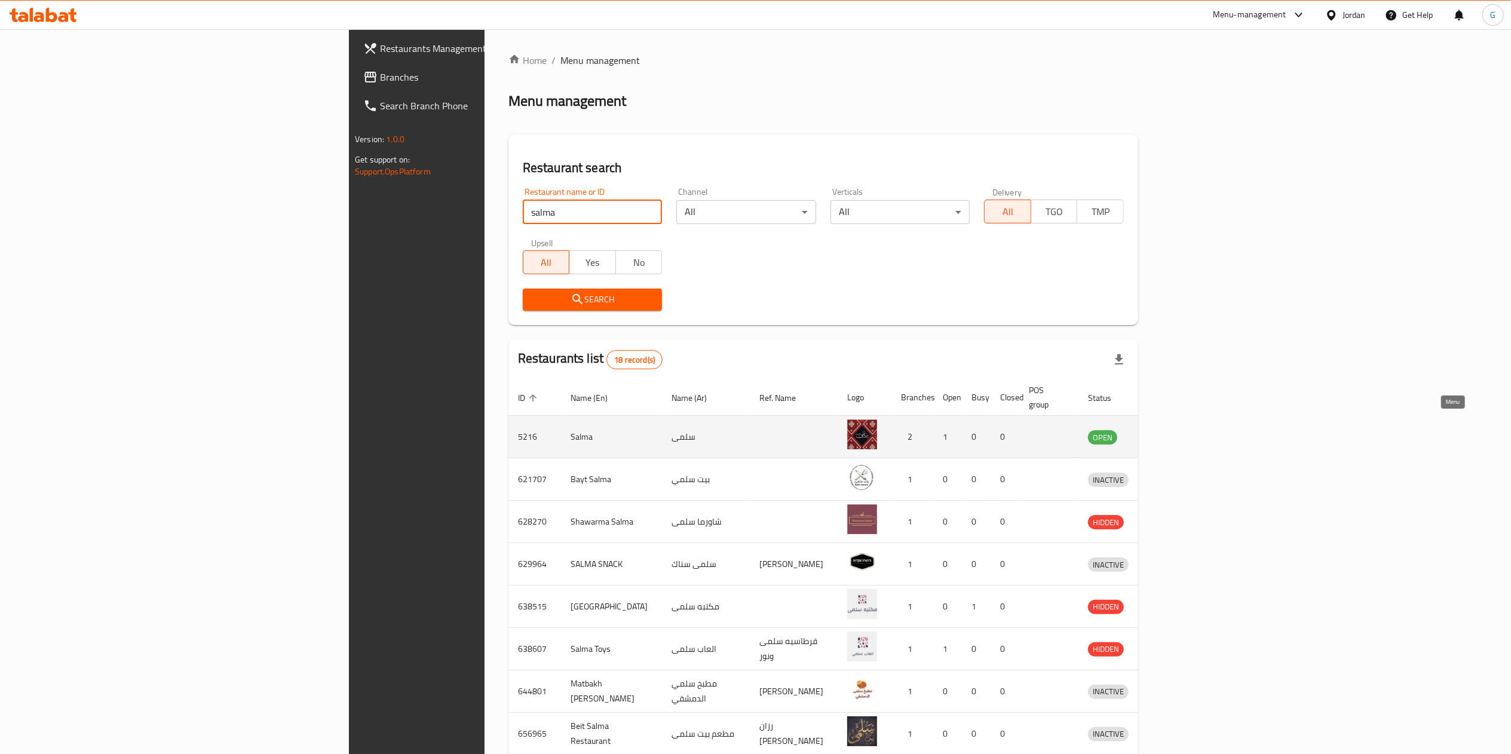
click at [1166, 433] on icon "enhanced table" at bounding box center [1159, 438] width 13 height 10
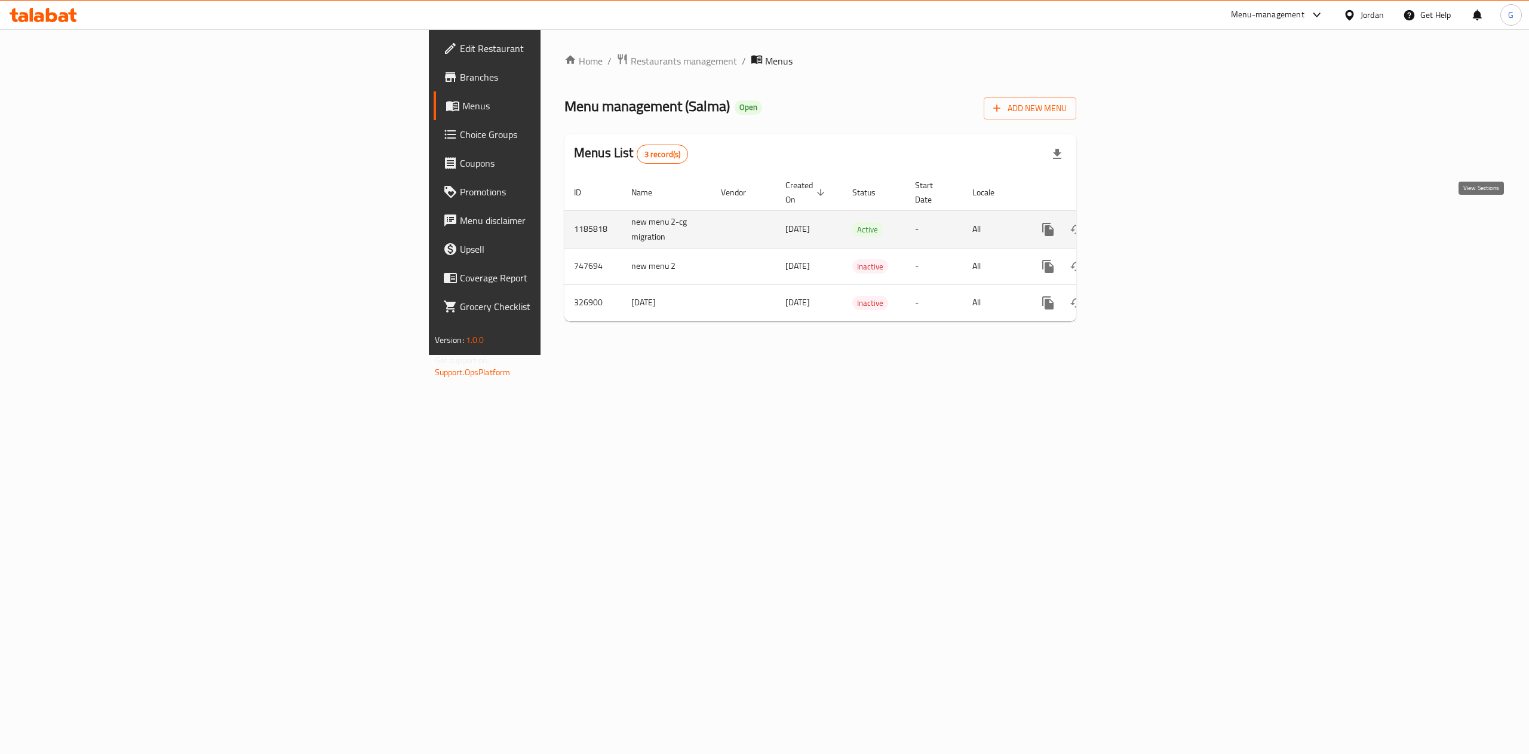
click at [1142, 222] on icon "enhanced table" at bounding box center [1134, 229] width 14 height 14
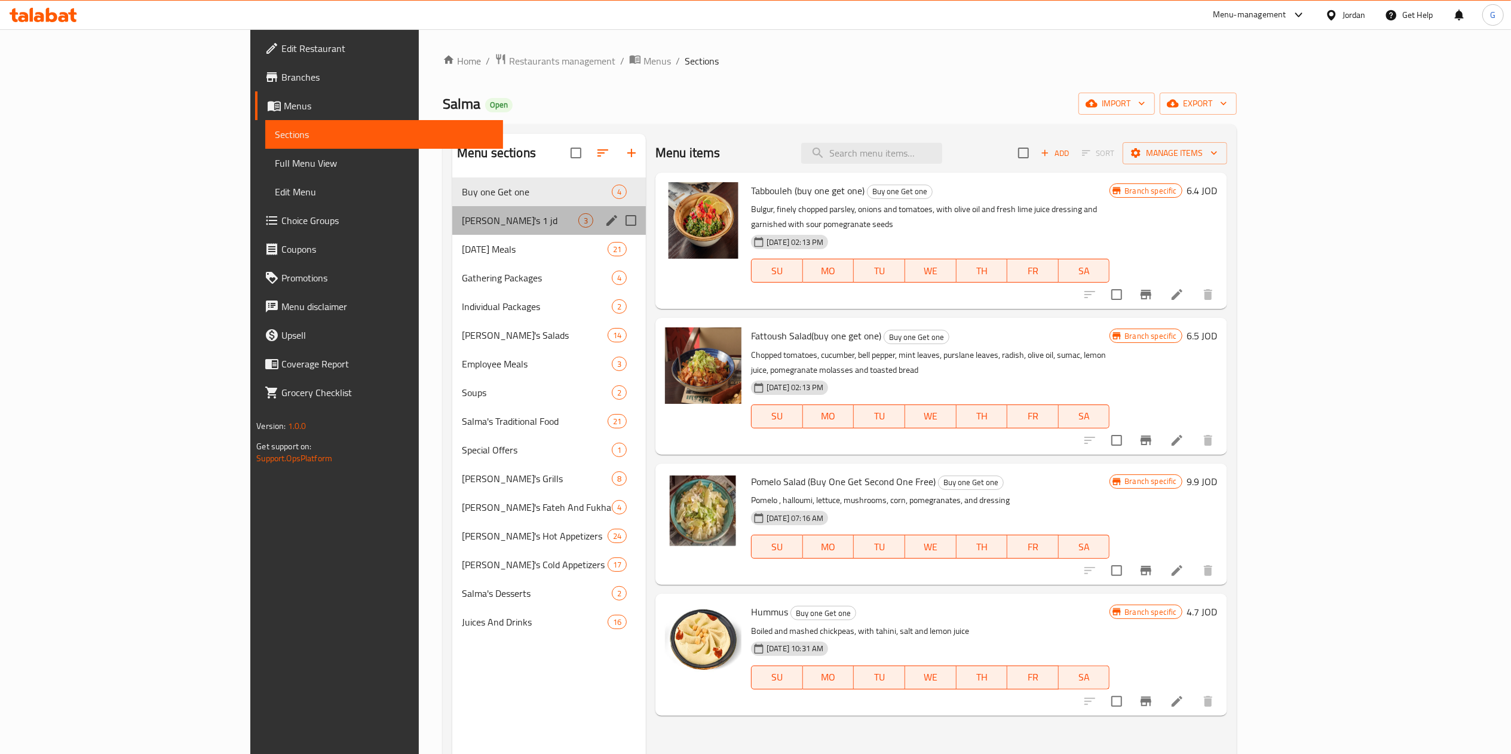
click at [467, 229] on div "Salam's 1 jd 3" at bounding box center [549, 220] width 194 height 29
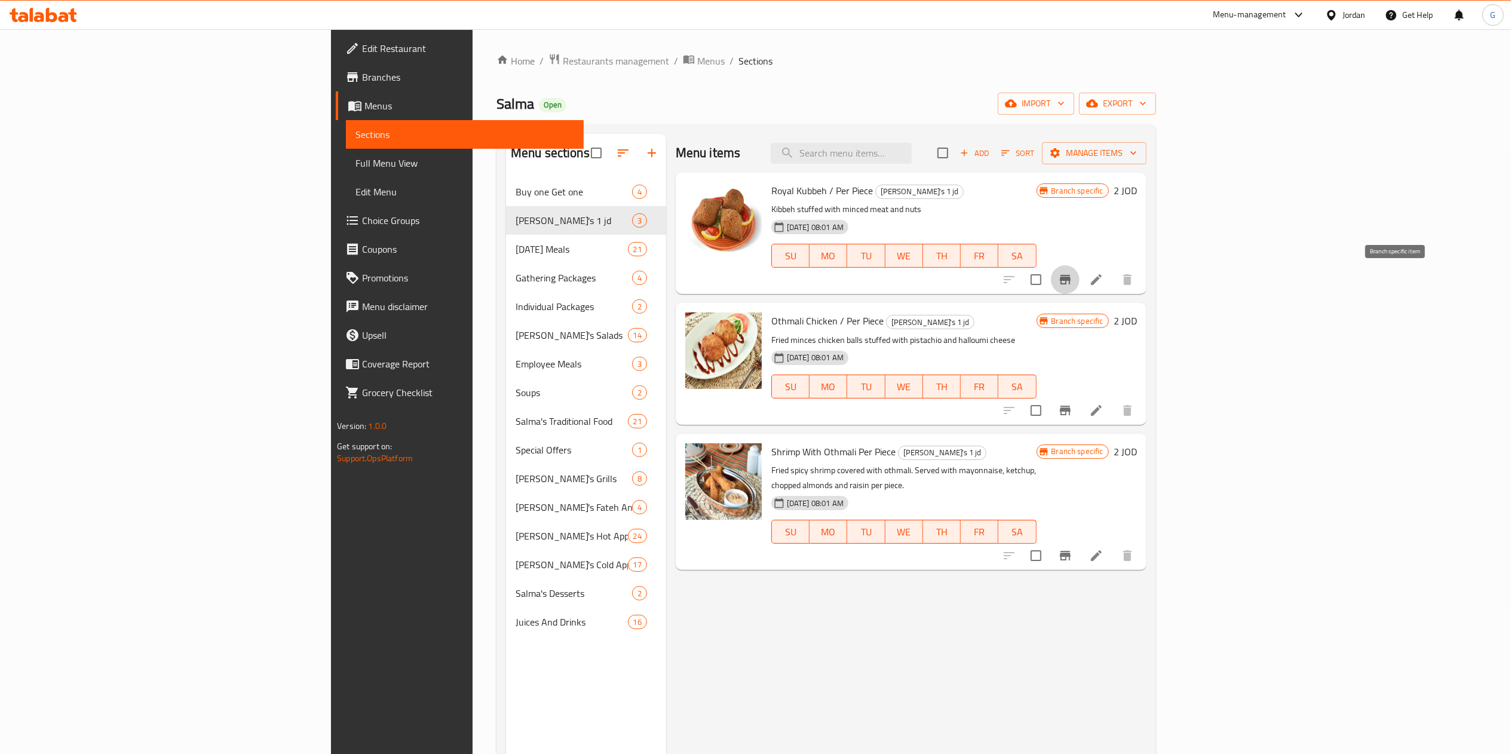
click at [1072, 277] on icon "Branch-specific-item" at bounding box center [1065, 279] width 14 height 14
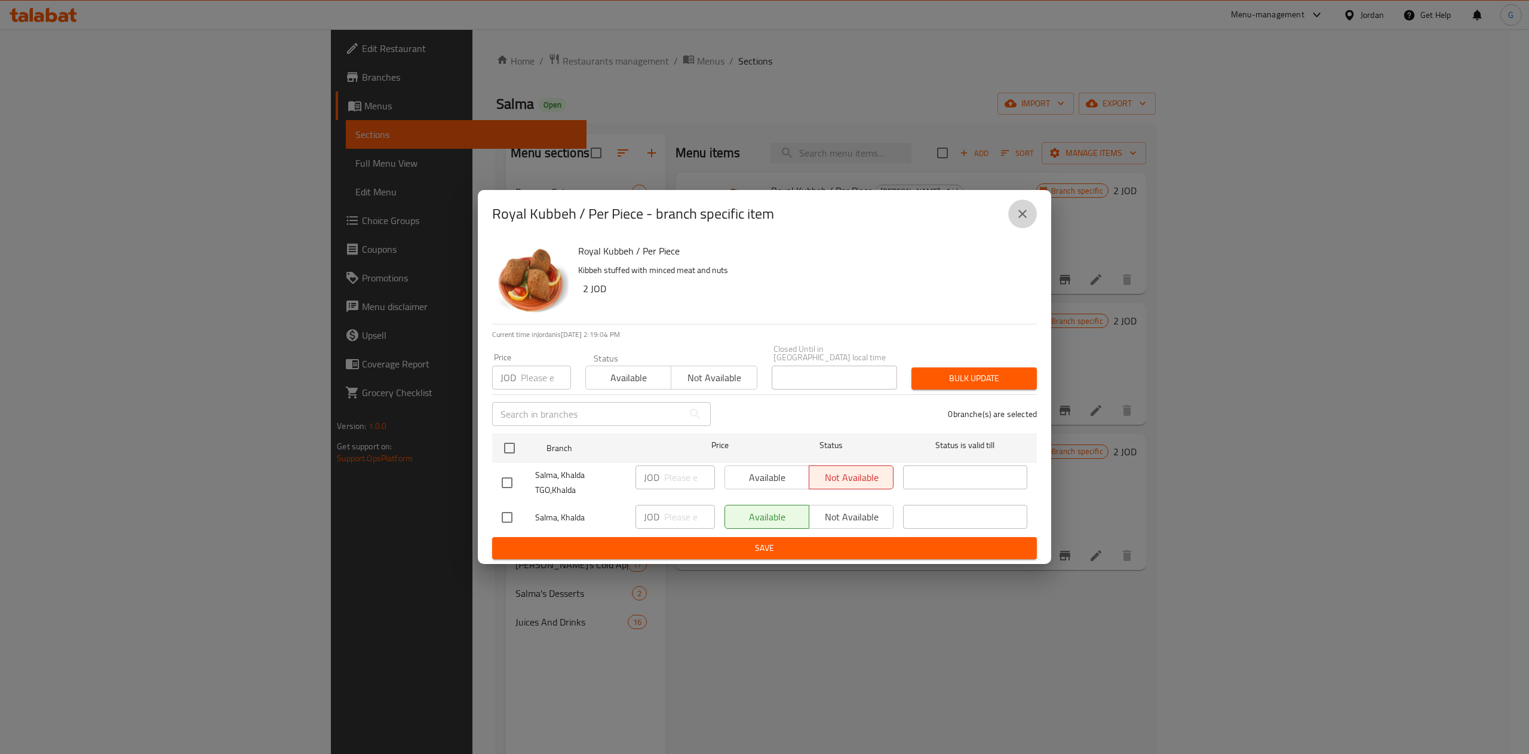
click at [1016, 217] on icon "close" at bounding box center [1023, 214] width 14 height 14
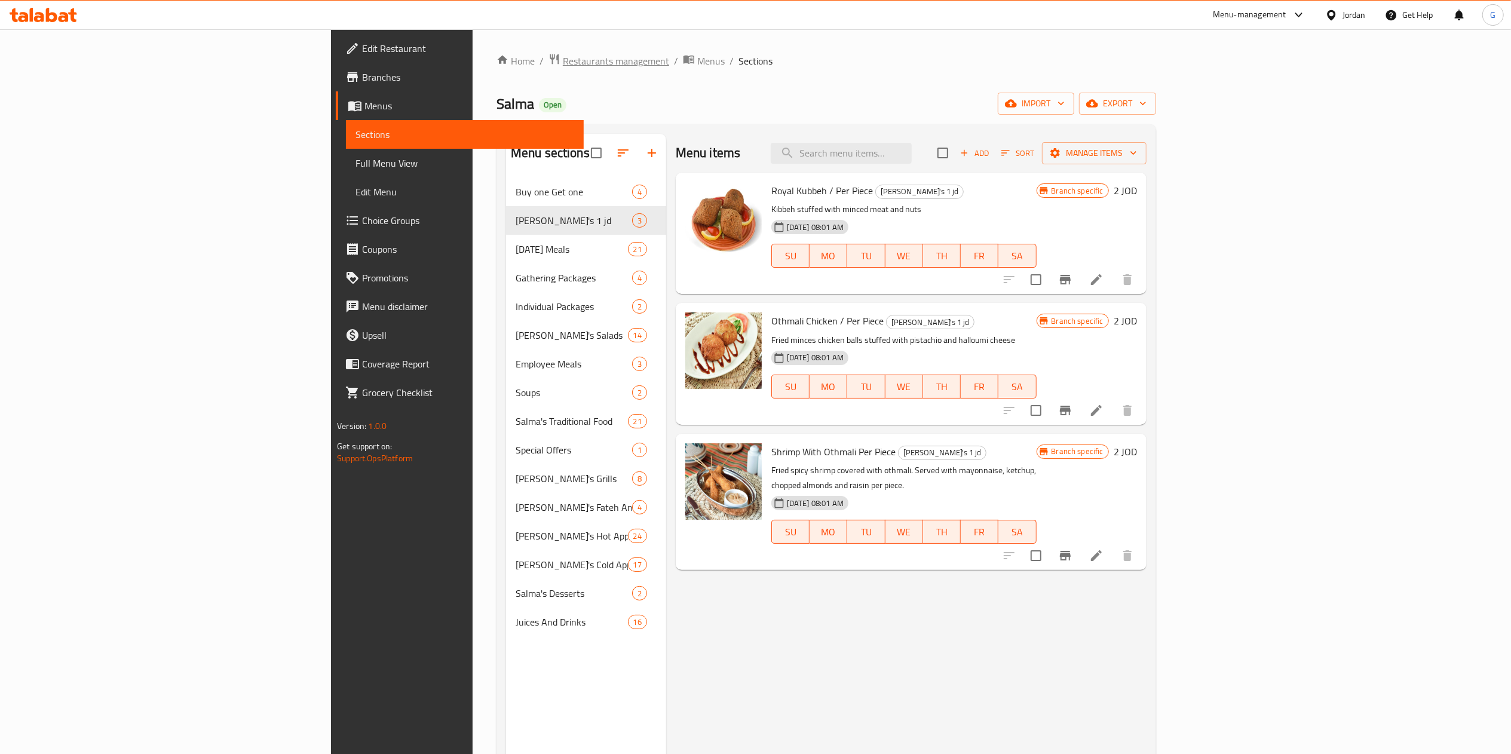
click at [563, 54] on span "Restaurants management" at bounding box center [616, 61] width 106 height 14
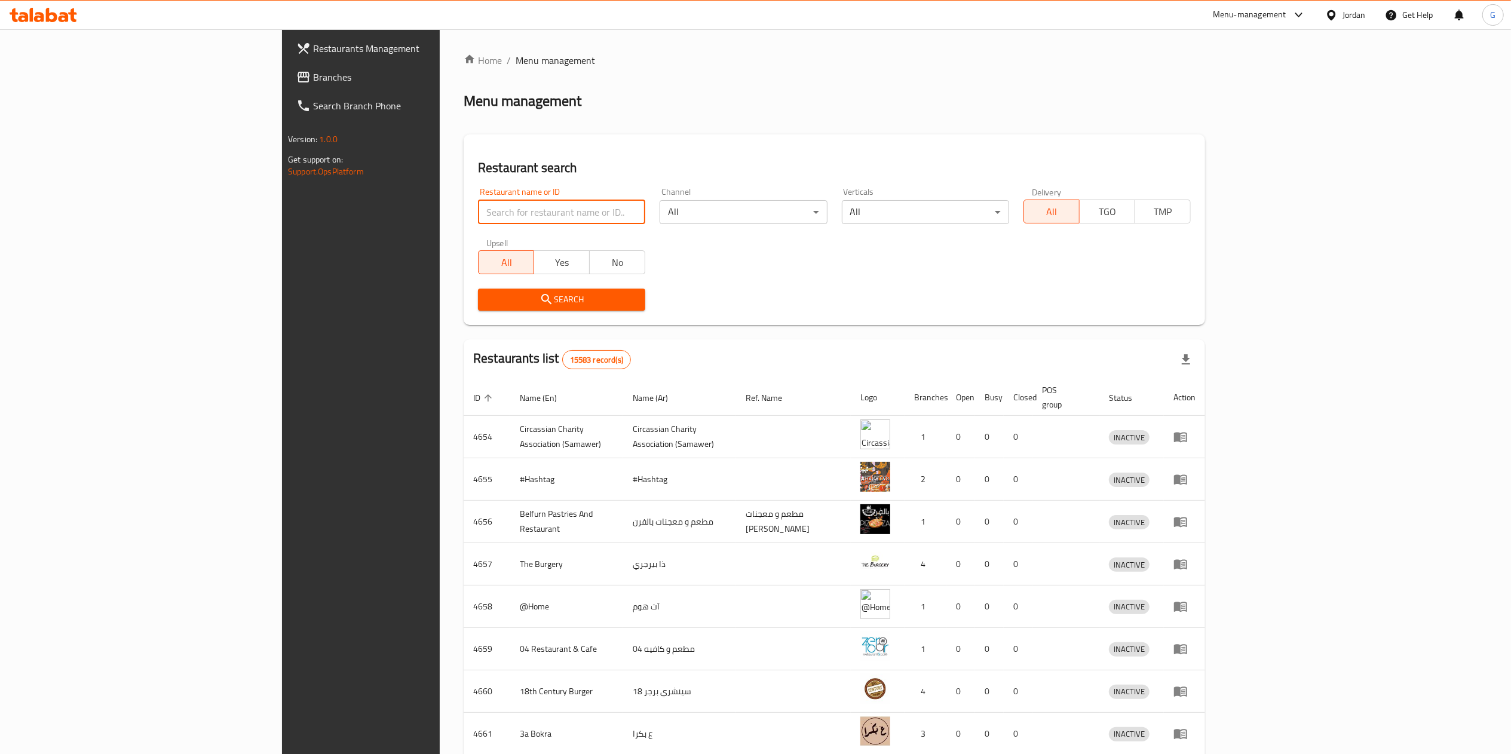
paste input "Qasr Alshawq"
click at [478, 217] on input "Qasr Alshawq" at bounding box center [561, 212] width 167 height 24
type input "Qasr Alshawq"
click button "Search" at bounding box center [561, 300] width 167 height 22
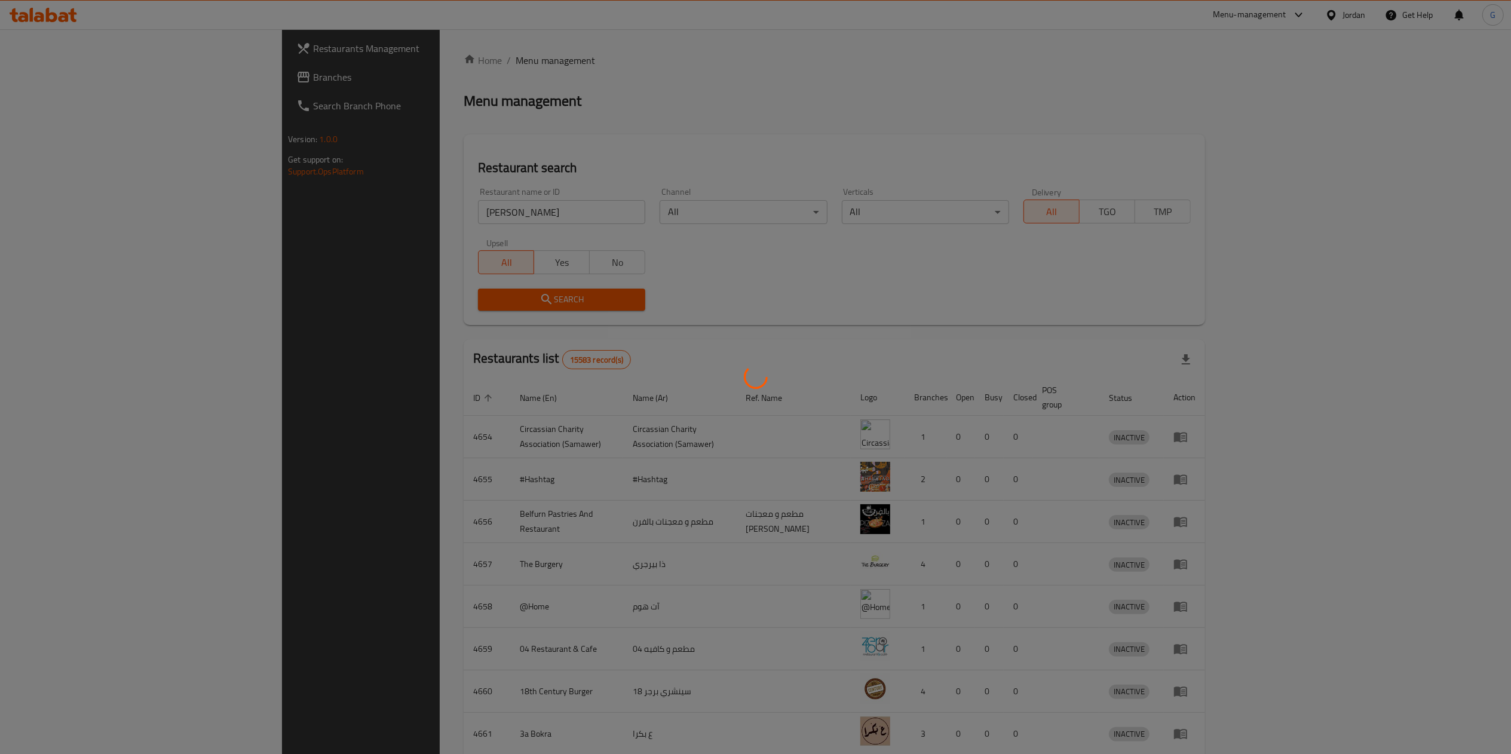
click at [618, 253] on div at bounding box center [755, 377] width 1511 height 754
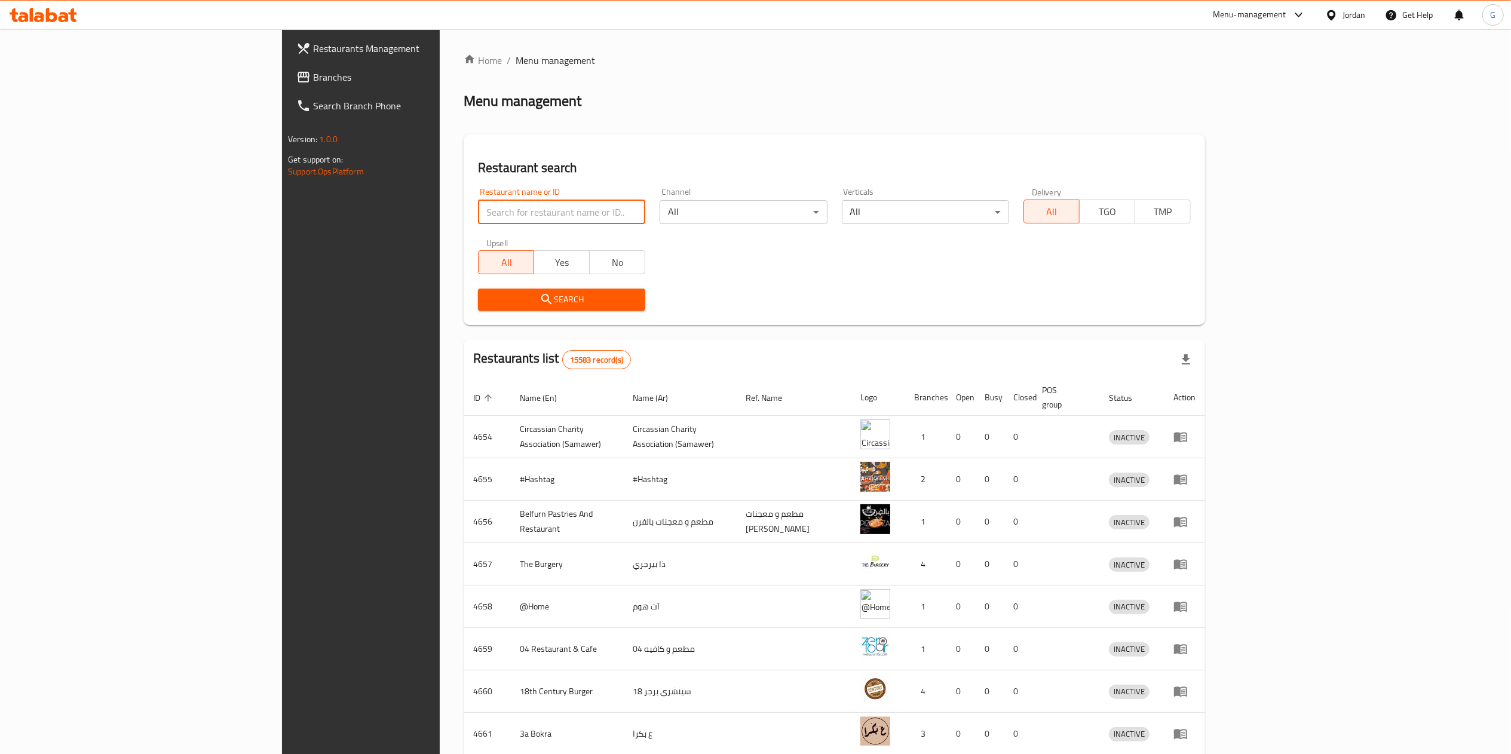
click at [478, 210] on input "search" at bounding box center [561, 212] width 167 height 24
paste input "Qasr Alshawq"
type input "Qasr Alshawq"
click button "Search" at bounding box center [561, 300] width 167 height 22
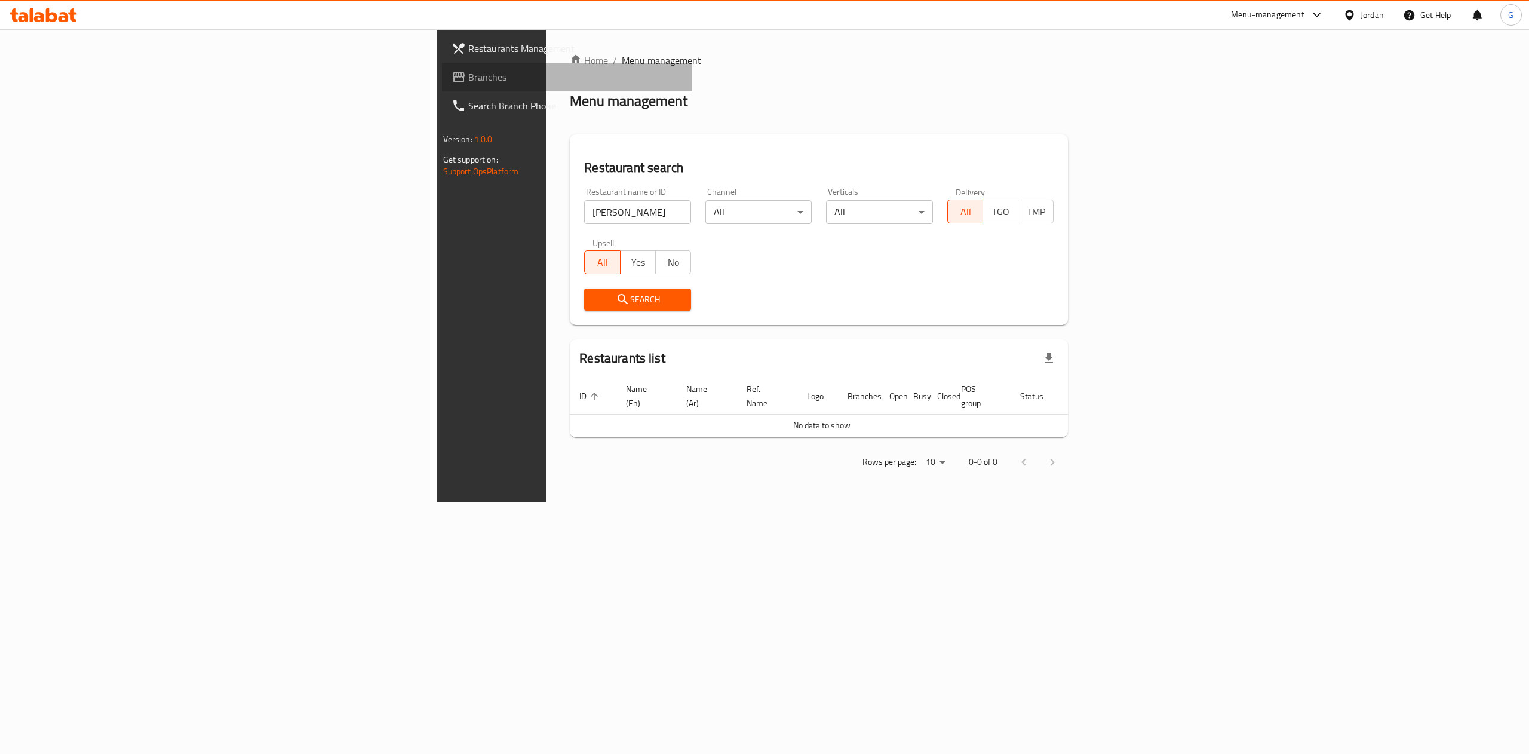
click at [468, 73] on span "Branches" at bounding box center [575, 77] width 215 height 14
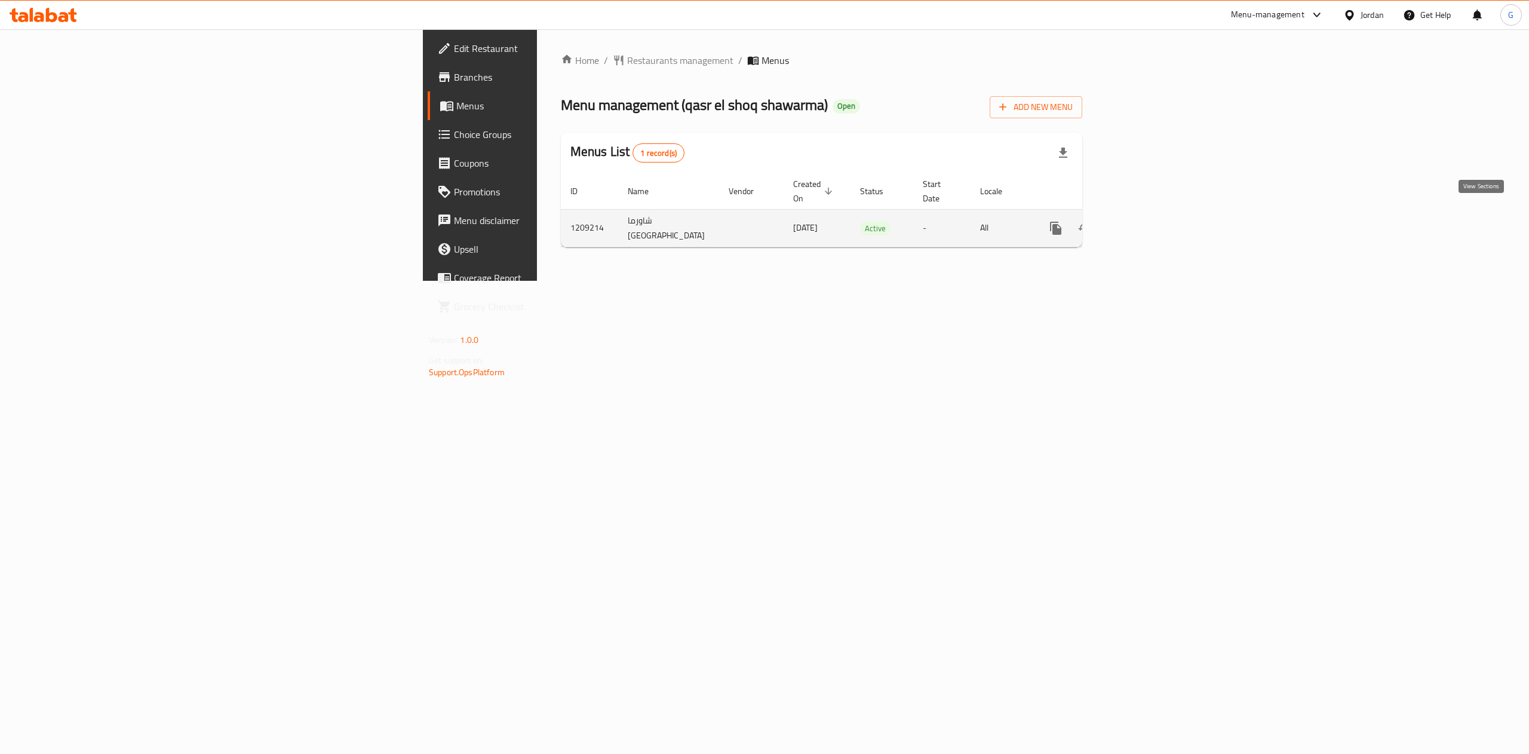
click at [1148, 223] on icon "enhanced table" at bounding box center [1142, 228] width 11 height 11
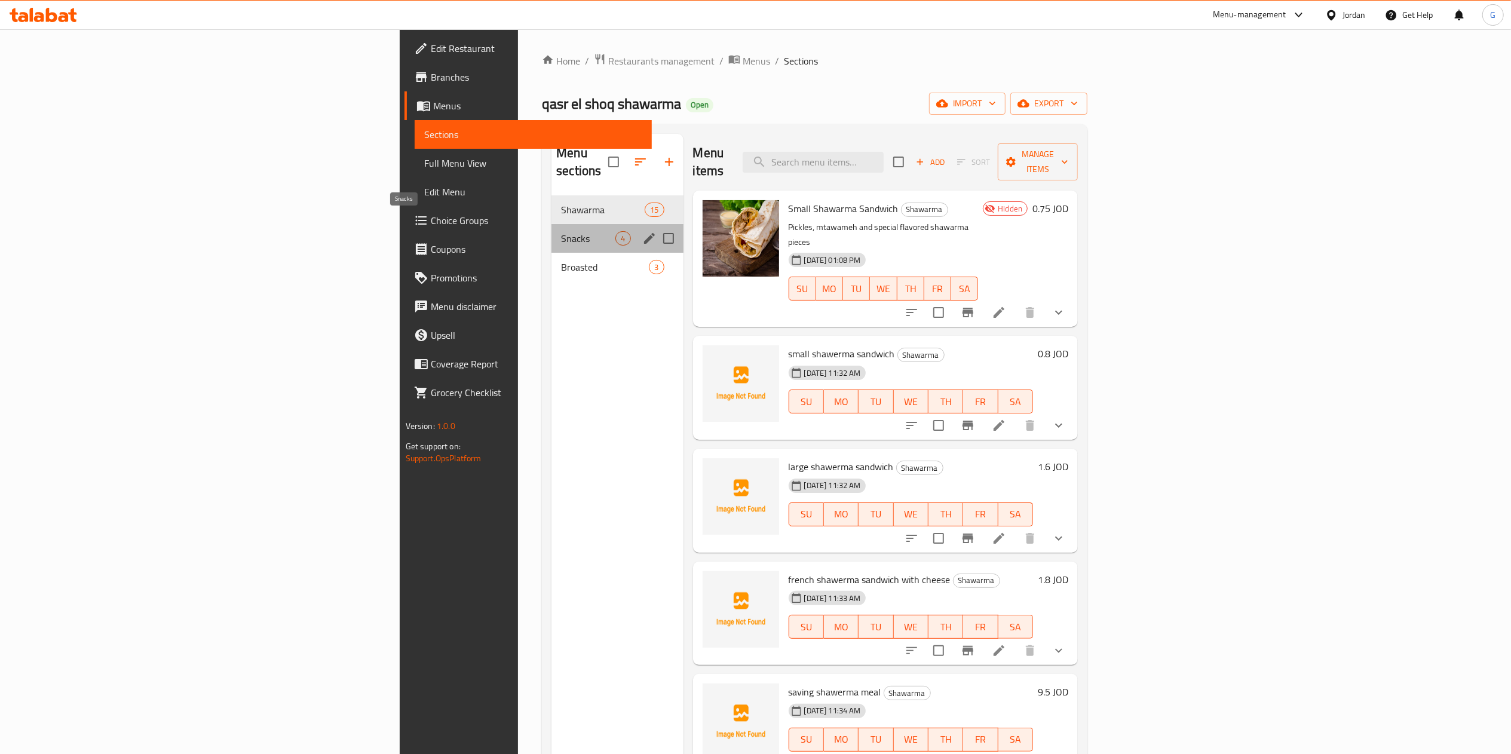
click at [561, 231] on span "Snacks" at bounding box center [588, 238] width 54 height 14
